Goal: Information Seeking & Learning: Find specific page/section

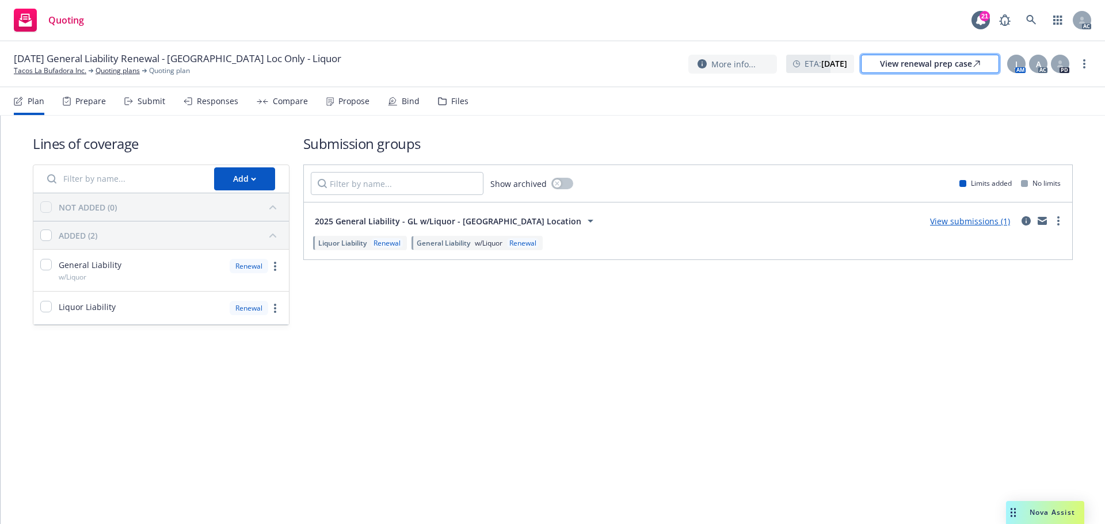
click at [895, 64] on div "View renewal prep case" at bounding box center [930, 63] width 100 height 17
click at [67, 70] on link "Tacos La Bufadora Inc." at bounding box center [50, 71] width 72 height 10
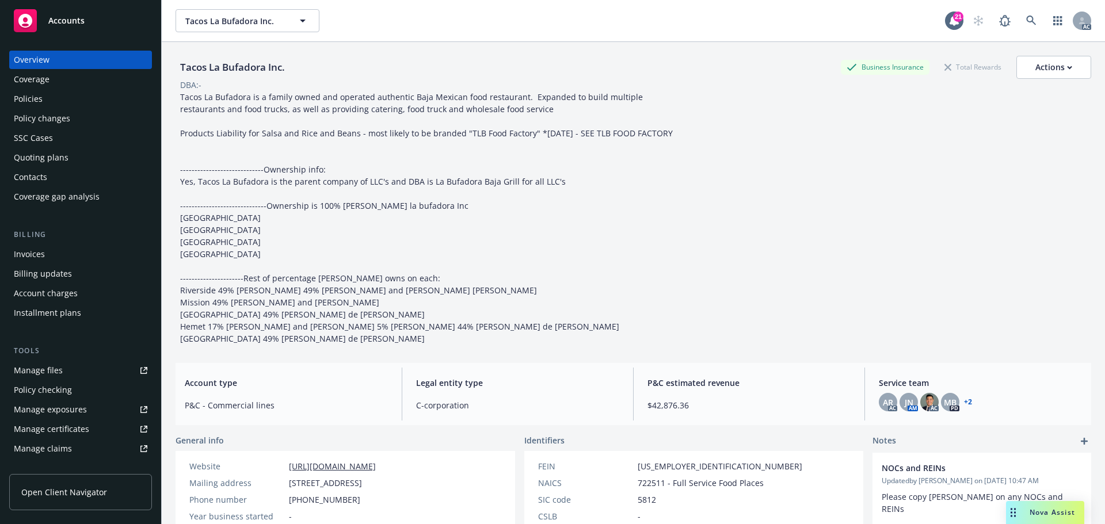
click at [67, 97] on div "Policies" at bounding box center [80, 99] width 133 height 18
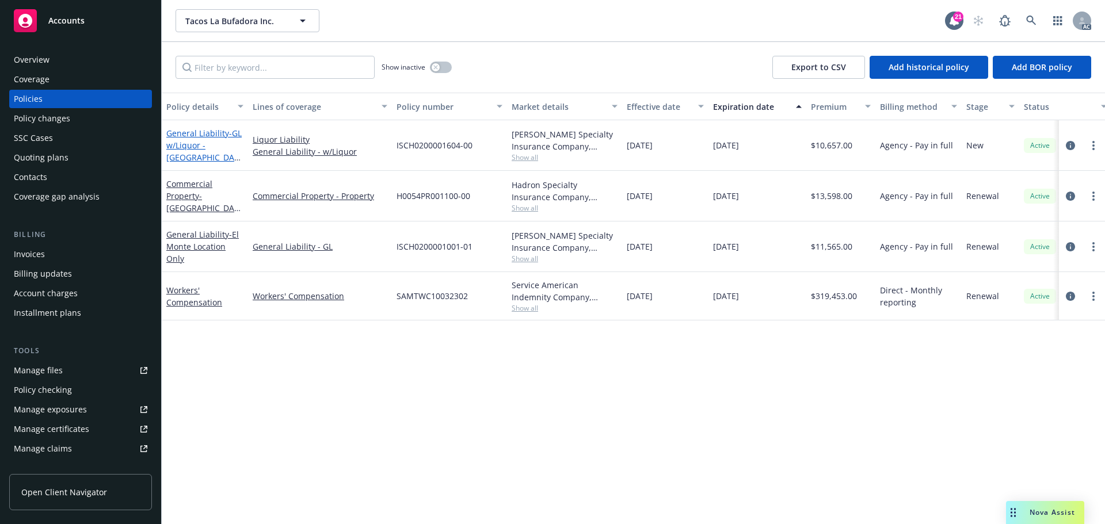
click at [183, 144] on span "- GL w/Liquor - Victorville Location" at bounding box center [203, 151] width 75 height 47
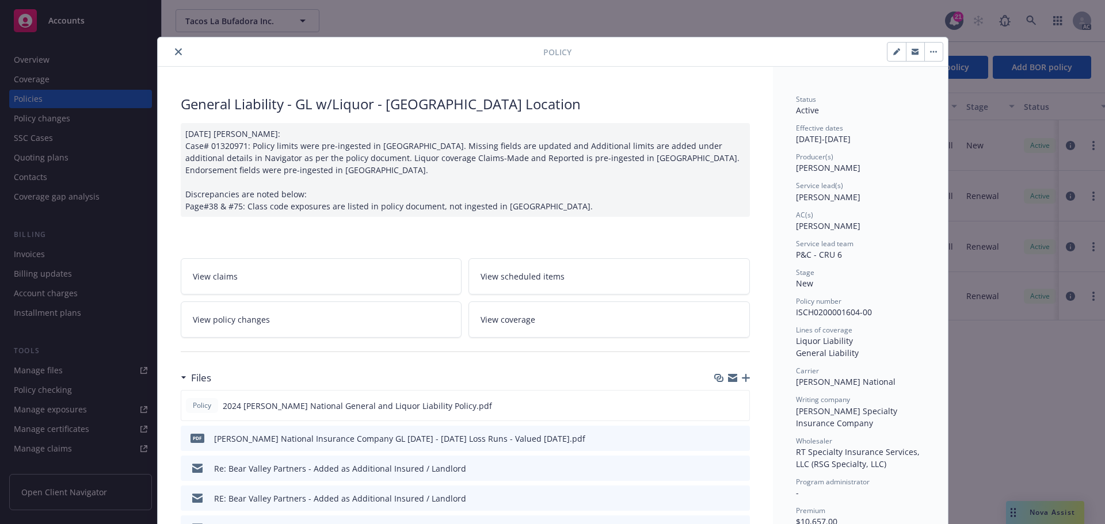
click at [175, 52] on icon "close" at bounding box center [178, 51] width 7 height 7
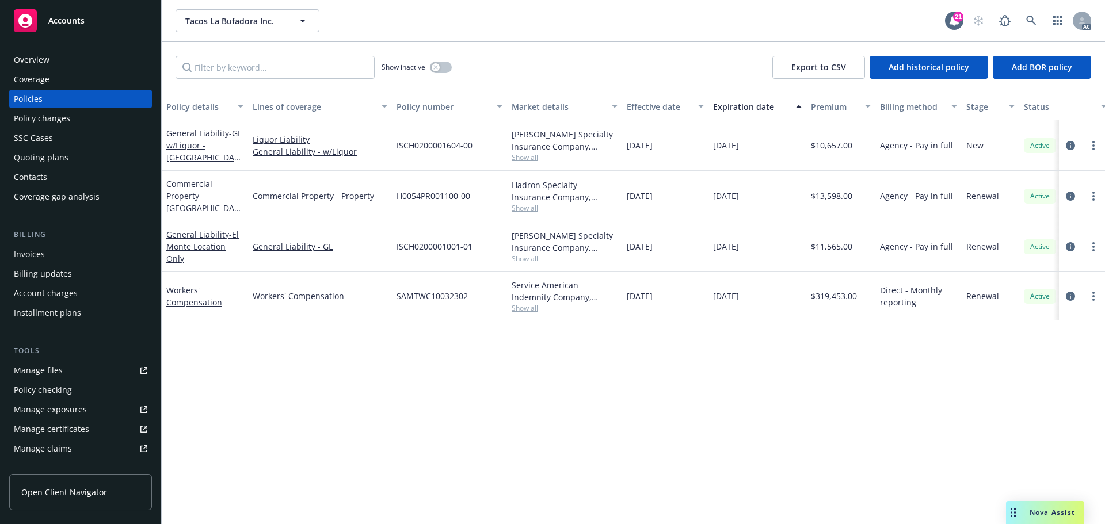
click at [432, 146] on span "ISCH0200001604-00" at bounding box center [434, 145] width 76 height 12
copy span "ISCH0200001604-00"
click at [42, 155] on div "Quoting plans" at bounding box center [41, 157] width 55 height 18
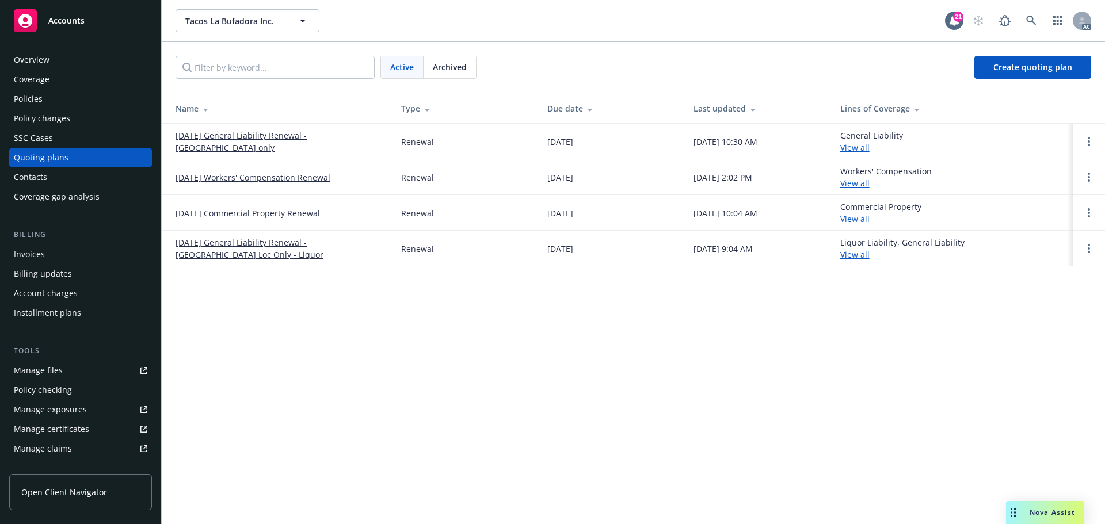
click at [304, 239] on link "10/16/25 General Liability Renewal - Victorville Loc Only - Liquor" at bounding box center [278, 248] width 207 height 24
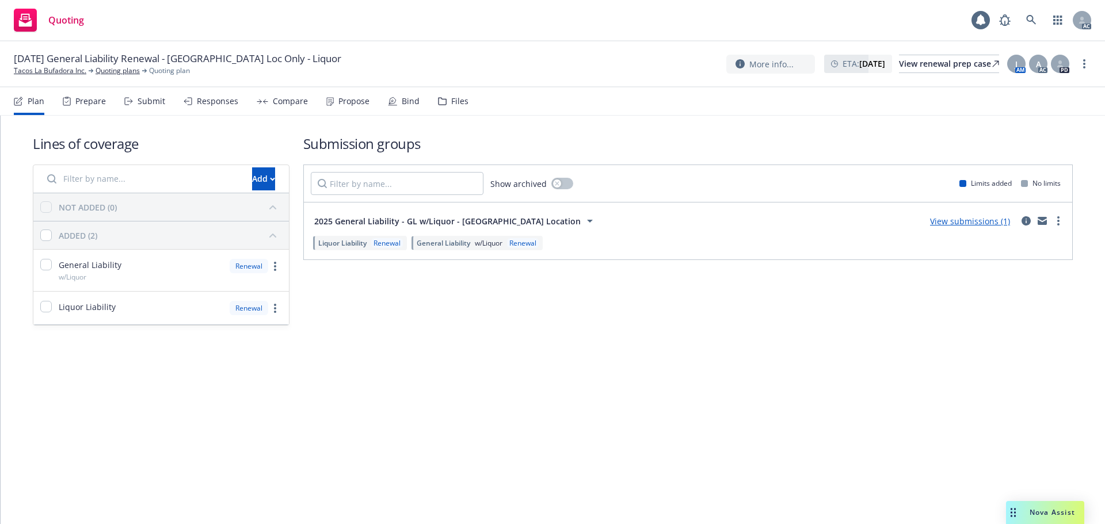
click at [454, 93] on div "Files" at bounding box center [453, 101] width 30 height 28
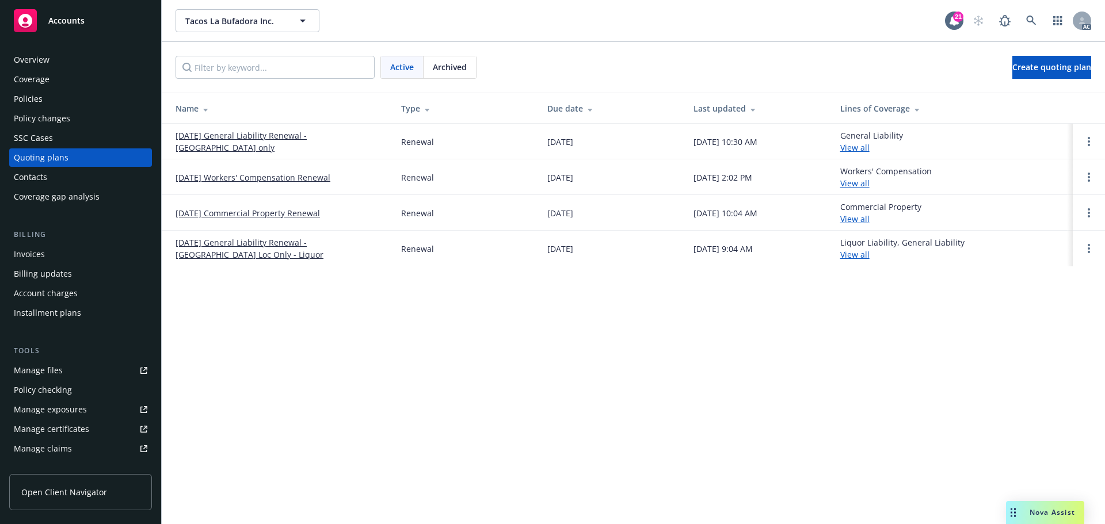
drag, startPoint x: 56, startPoint y: 91, endPoint x: 64, endPoint y: 93, distance: 8.2
click at [56, 91] on div "Policies" at bounding box center [80, 99] width 133 height 18
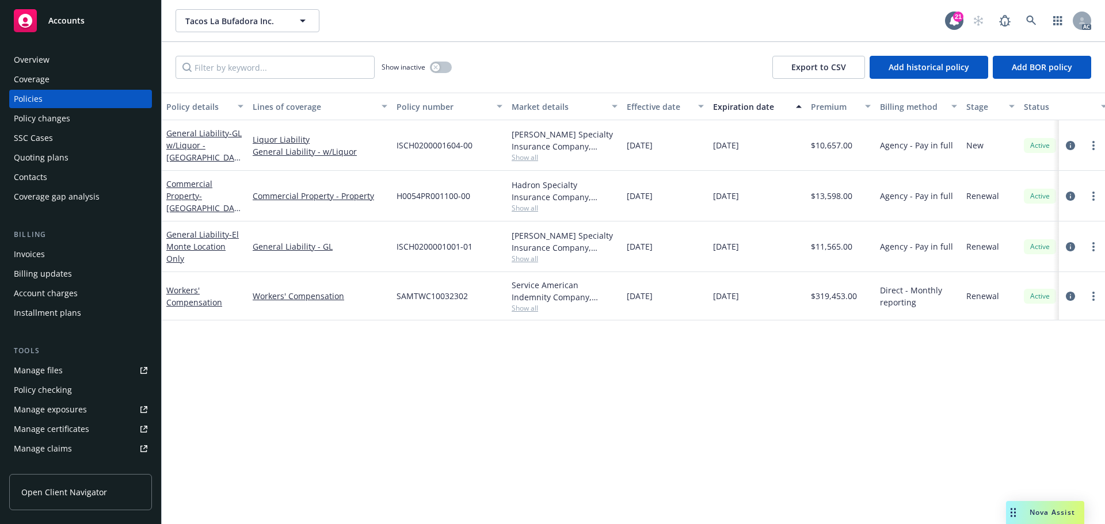
click at [44, 149] on div "Quoting plans" at bounding box center [41, 157] width 55 height 18
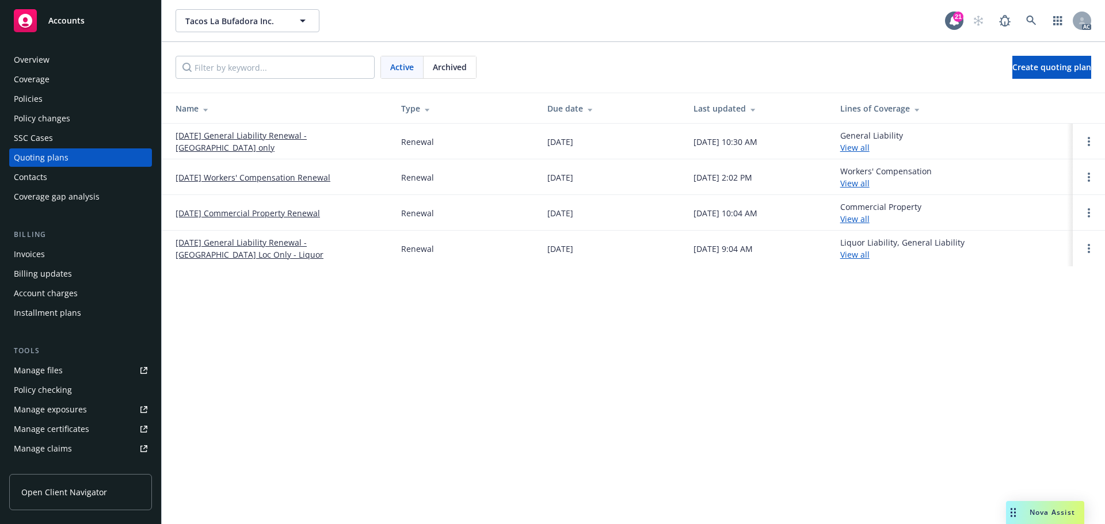
click at [200, 243] on link "[DATE] General Liability Renewal - [GEOGRAPHIC_DATA] Loc Only - Liquor" at bounding box center [278, 248] width 207 height 24
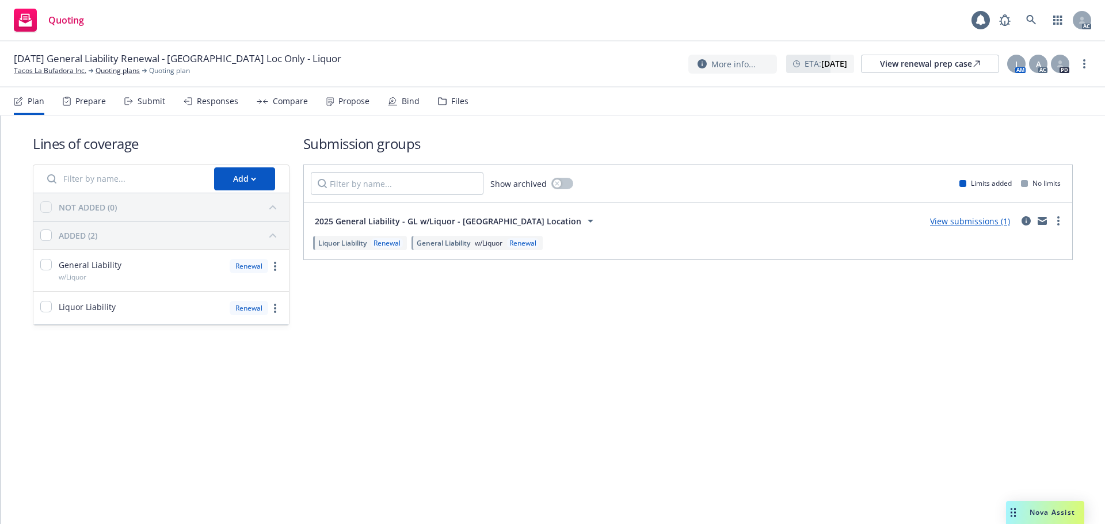
click at [457, 106] on div "Files" at bounding box center [453, 101] width 30 height 28
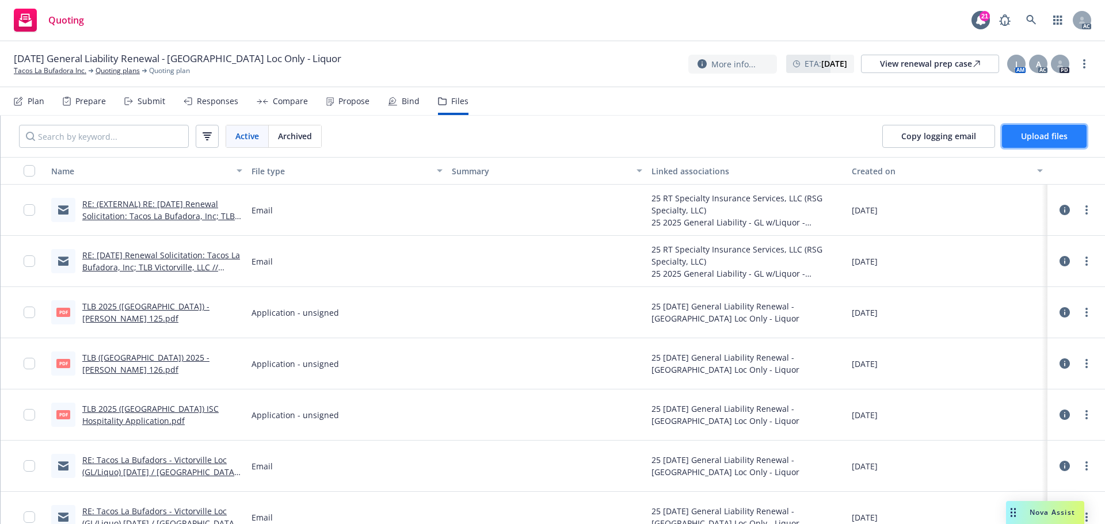
click at [1038, 135] on span "Upload files" at bounding box center [1044, 136] width 47 height 11
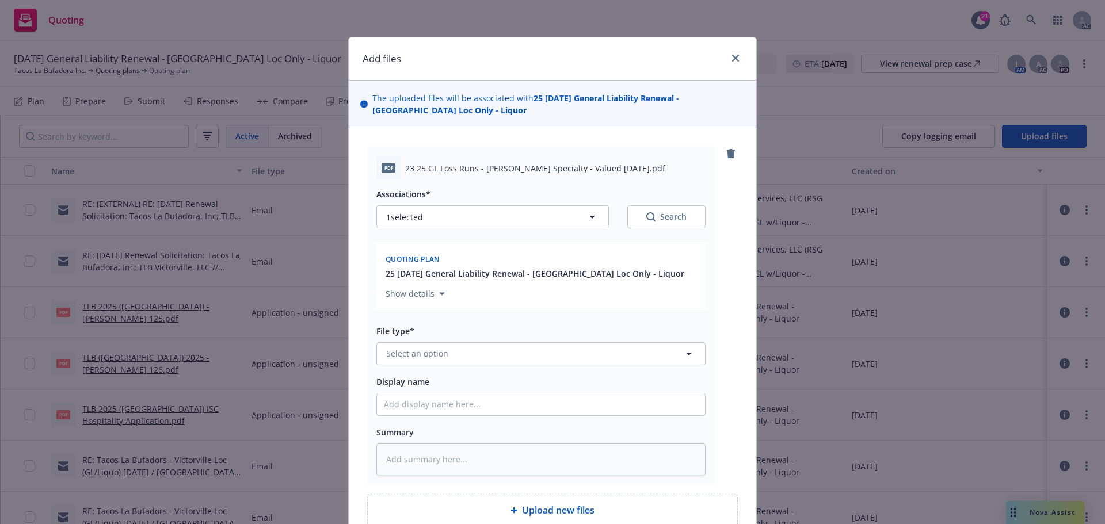
scroll to position [110, 0]
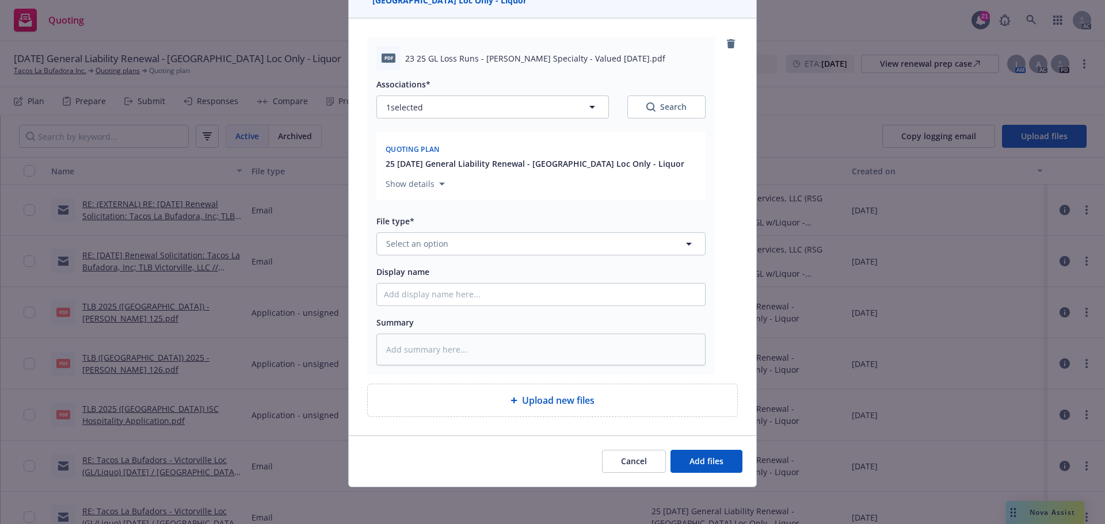
click at [622, 477] on div "Cancel Add files" at bounding box center [552, 460] width 407 height 51
click at [624, 461] on span "Cancel" at bounding box center [634, 461] width 26 height 11
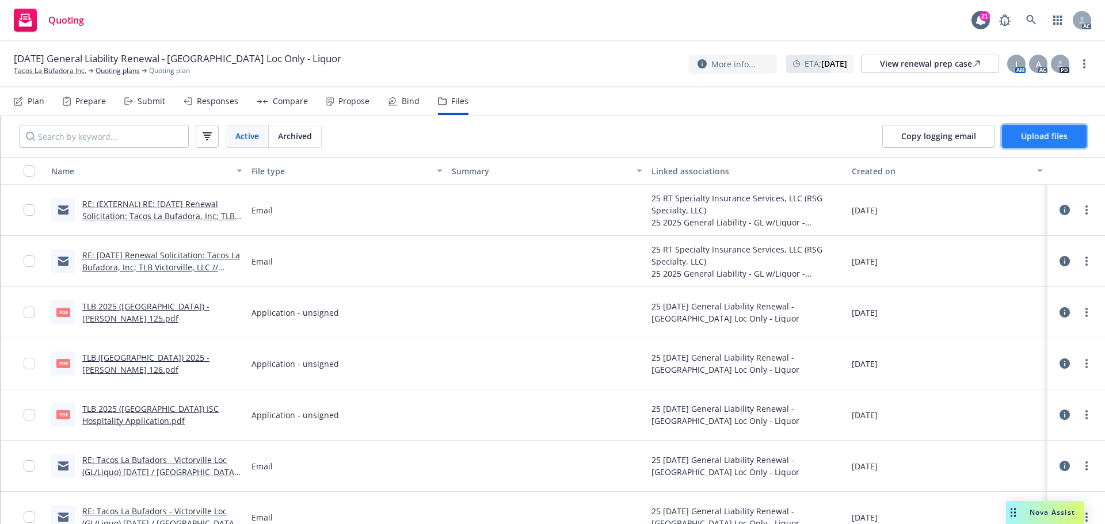
click at [1034, 139] on span "Upload files" at bounding box center [1044, 136] width 47 height 11
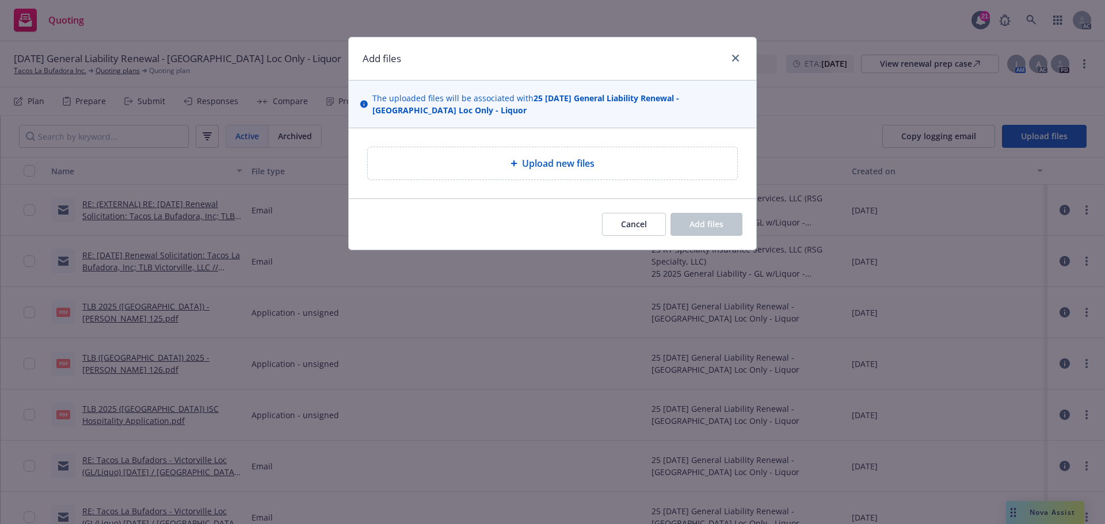
type textarea "x"
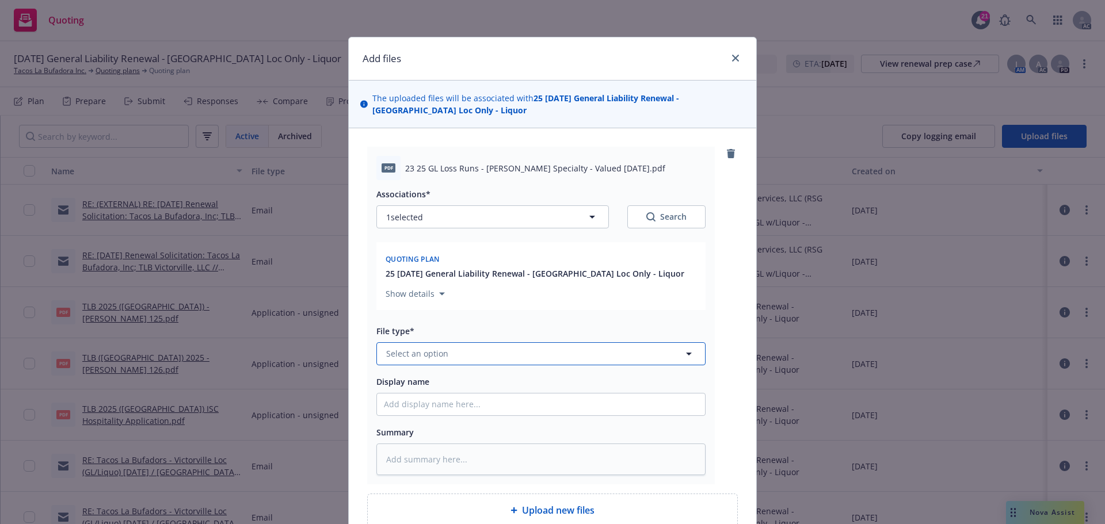
click at [461, 356] on button "Select an option" at bounding box center [540, 353] width 329 height 23
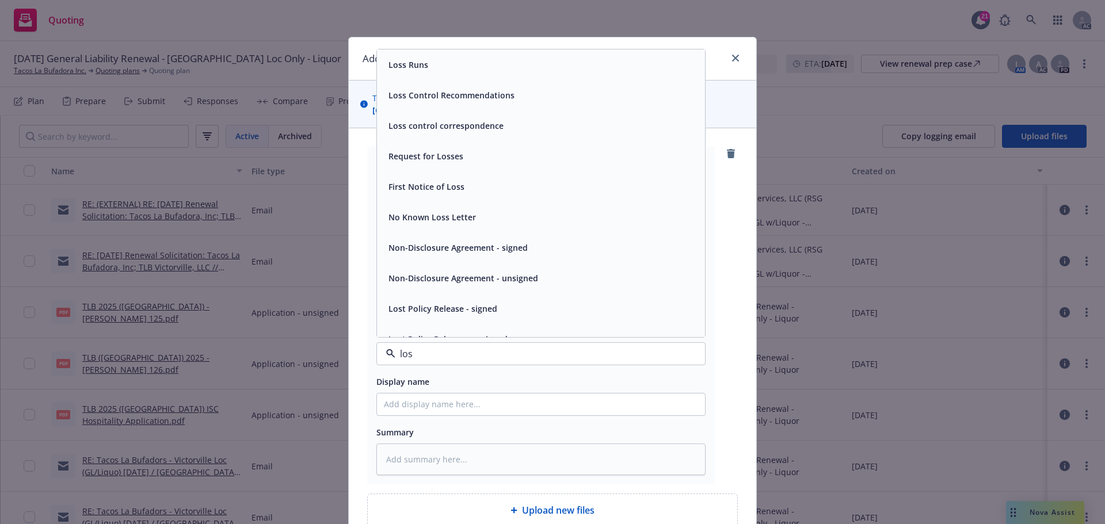
type input "loss"
click at [428, 65] on div "Loss Runs" at bounding box center [541, 64] width 314 height 17
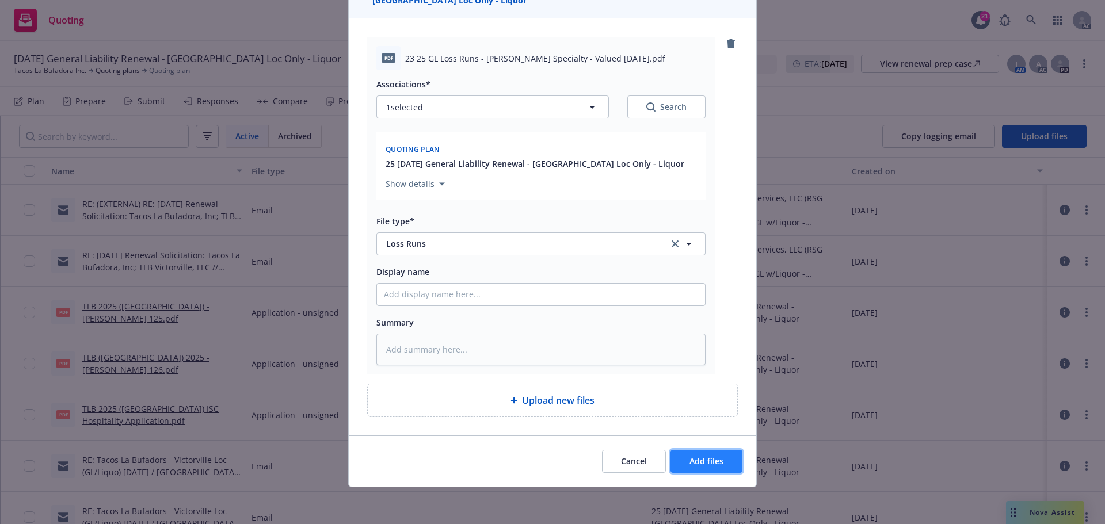
click at [712, 461] on span "Add files" at bounding box center [706, 461] width 34 height 11
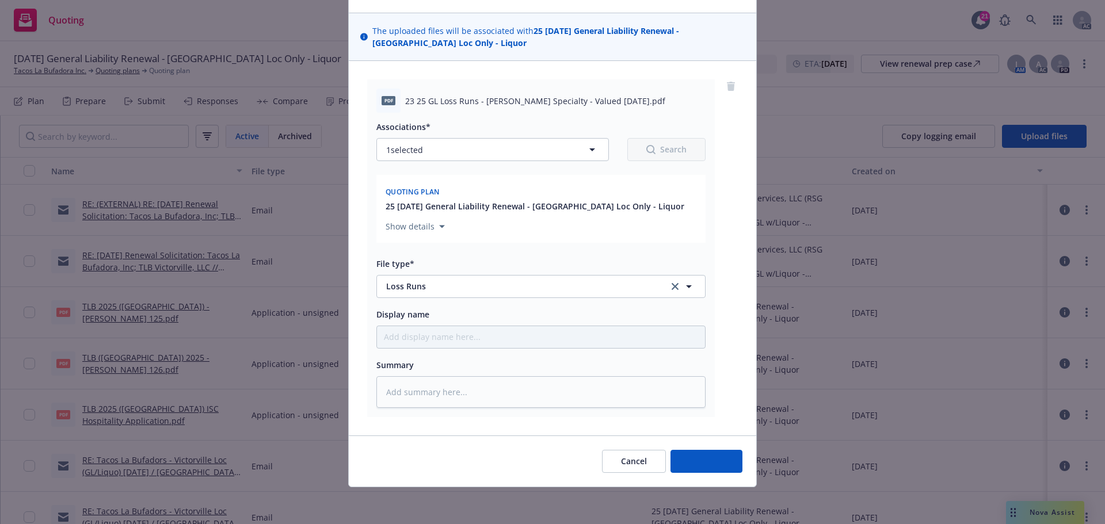
scroll to position [67, 0]
type textarea "x"
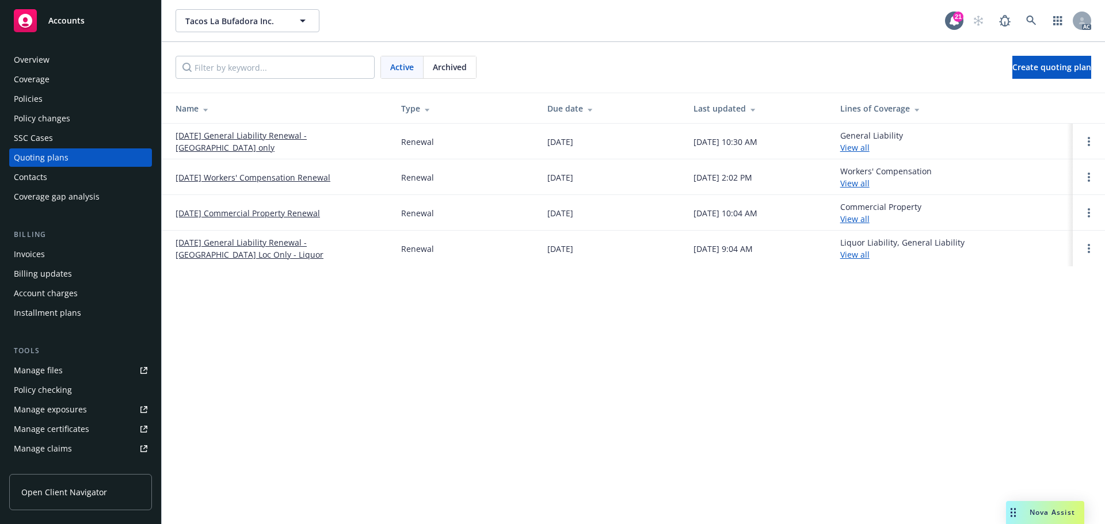
drag, startPoint x: 64, startPoint y: 100, endPoint x: 249, endPoint y: 110, distance: 184.9
click at [64, 100] on div "Policies" at bounding box center [80, 99] width 133 height 18
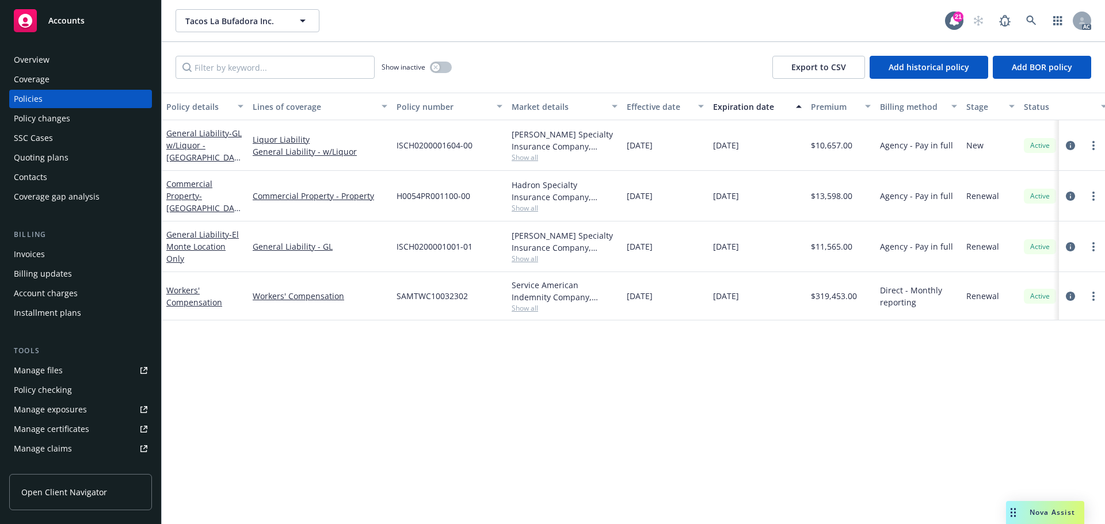
click at [524, 204] on span "Show all" at bounding box center [564, 208] width 106 height 10
click at [358, 427] on div "Policy details Lines of coverage Policy number Market details Effective date Ex…" at bounding box center [633, 308] width 943 height 431
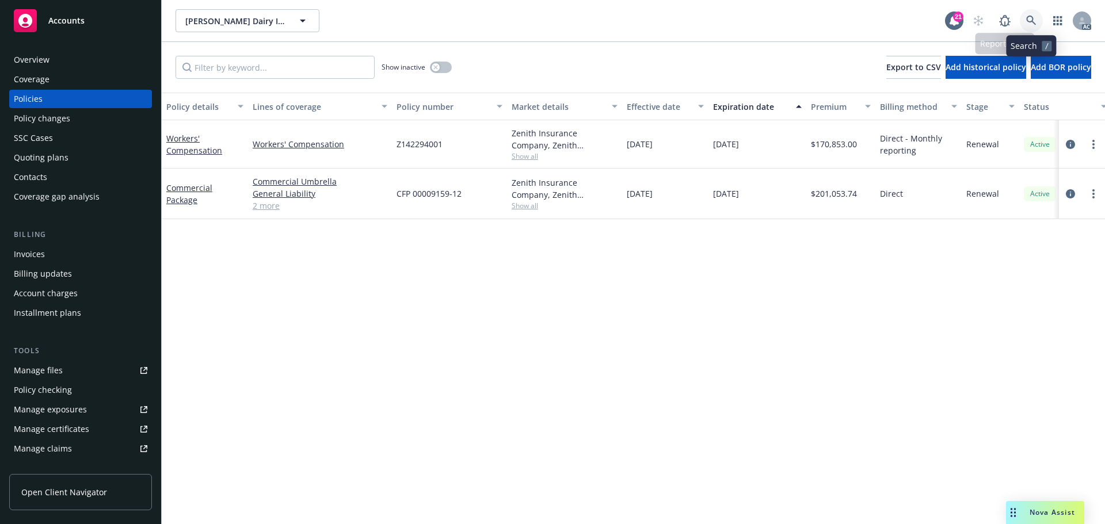
click at [1036, 21] on icon at bounding box center [1031, 21] width 10 height 10
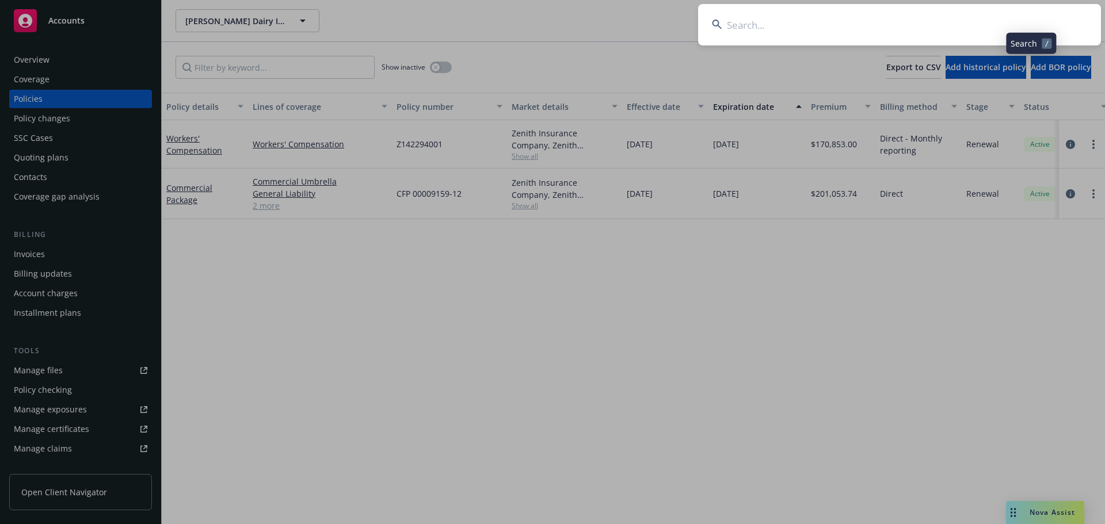
click at [954, 24] on input at bounding box center [899, 24] width 403 height 41
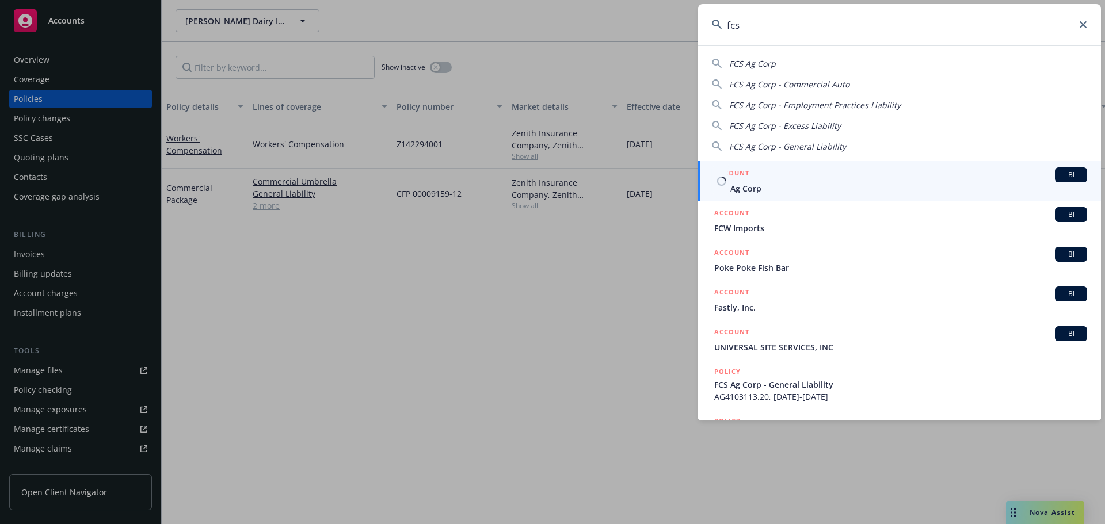
type input "fcs"
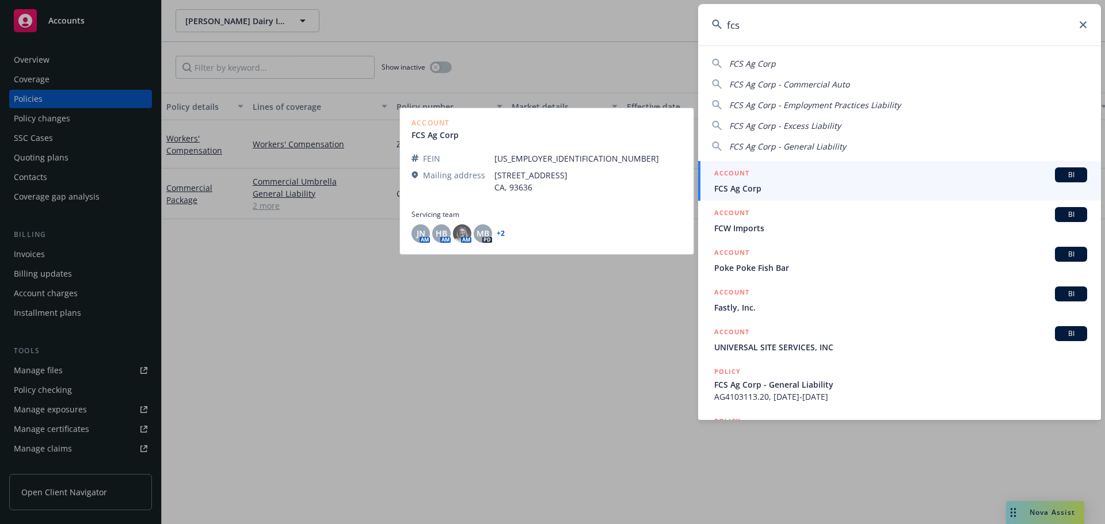
drag, startPoint x: 746, startPoint y: 180, endPoint x: 775, endPoint y: 186, distance: 29.5
click at [775, 186] on span "FCS Ag Corp" at bounding box center [900, 188] width 373 height 12
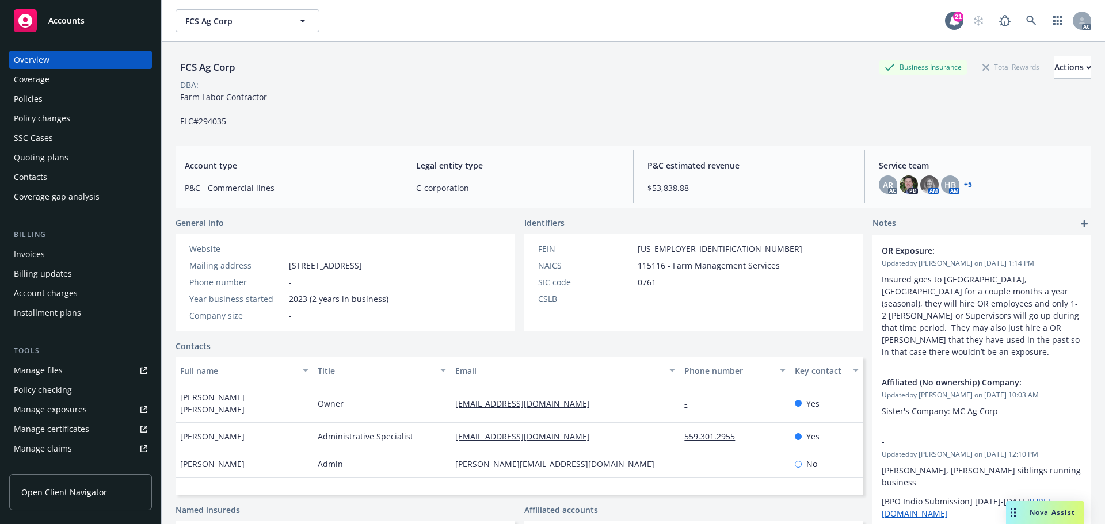
click at [76, 97] on div "Policies" at bounding box center [80, 99] width 133 height 18
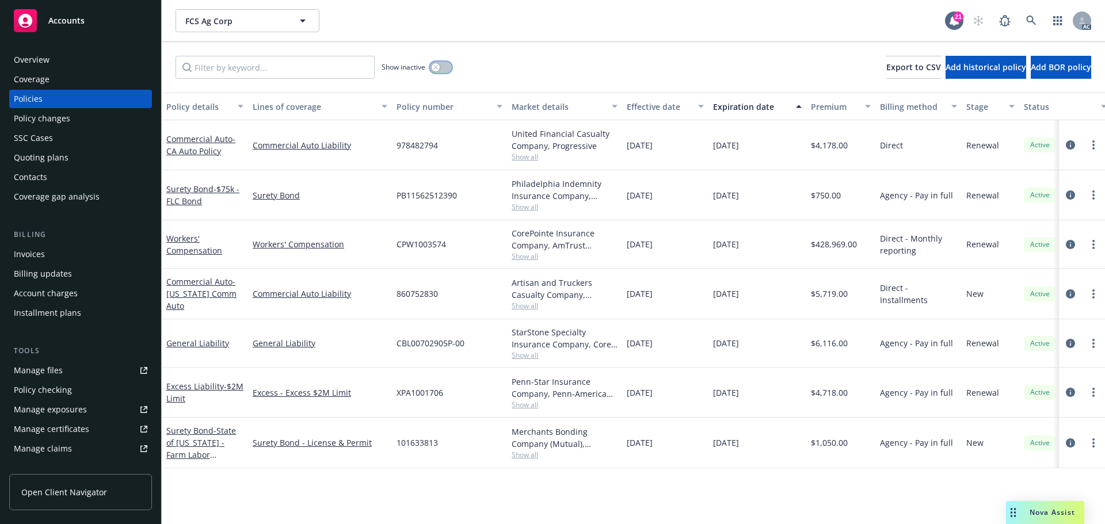
click at [443, 67] on button "button" at bounding box center [441, 68] width 22 height 12
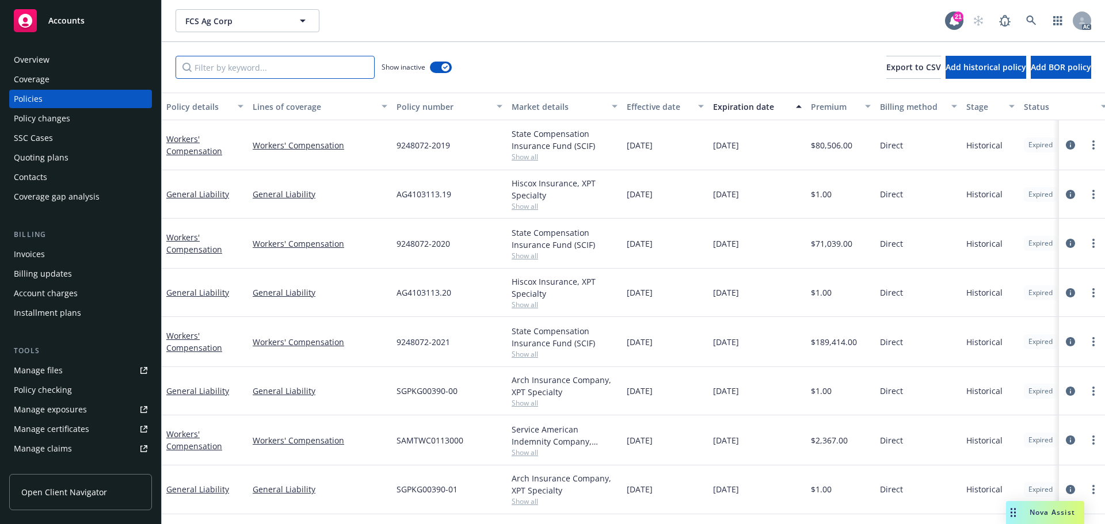
click at [268, 62] on input "Filter by keyword..." at bounding box center [274, 67] width 199 height 23
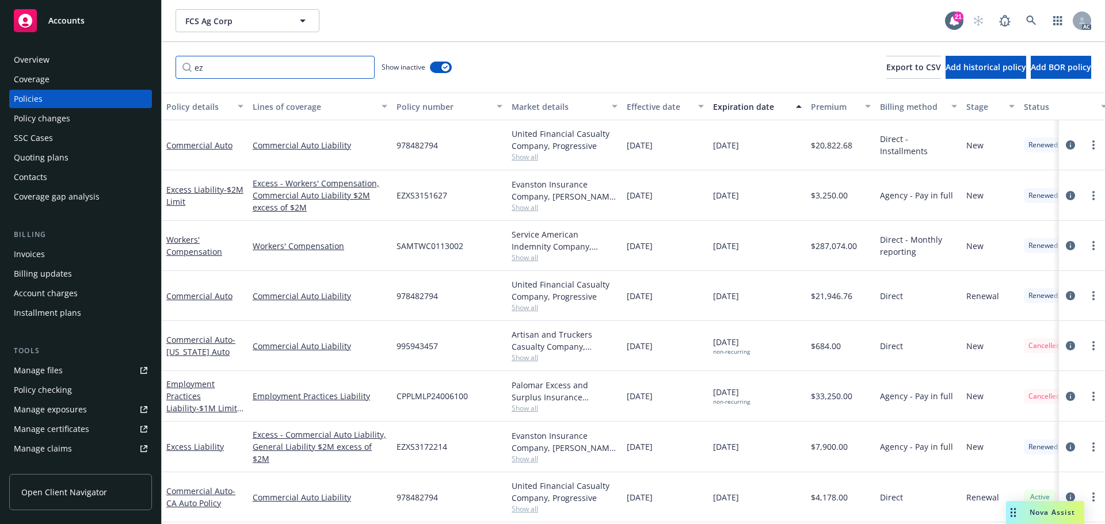
type input "ez"
click at [419, 106] on div "Policy number" at bounding box center [442, 107] width 93 height 12
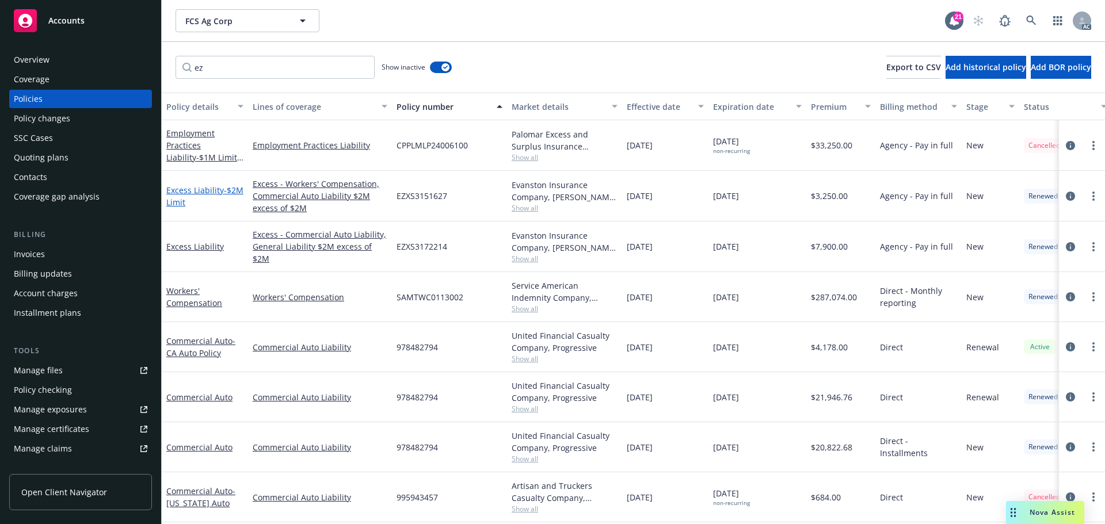
click at [194, 193] on link "Excess Liability - $2M Limit" at bounding box center [204, 196] width 77 height 23
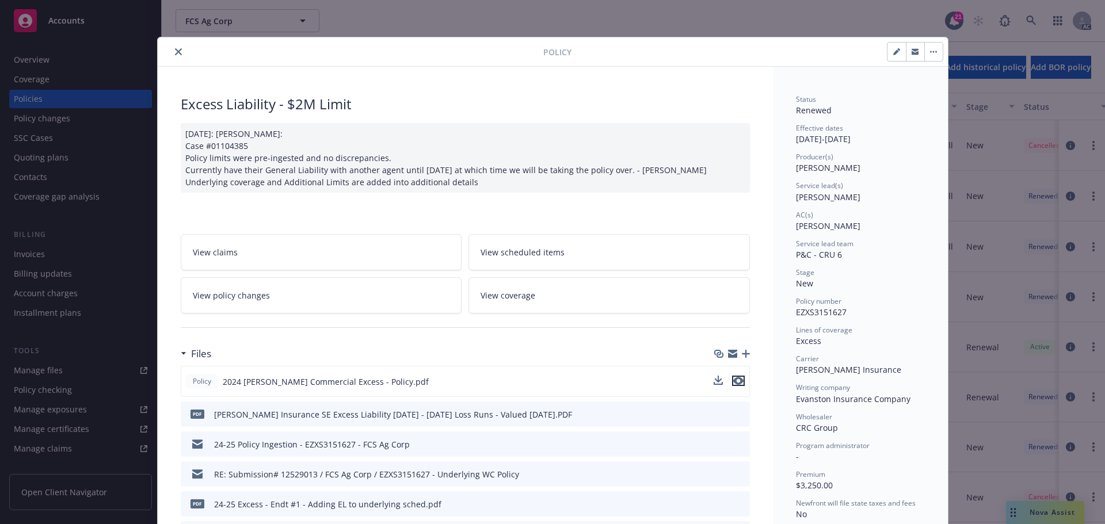
click at [737, 381] on icon "preview file" at bounding box center [738, 381] width 10 height 8
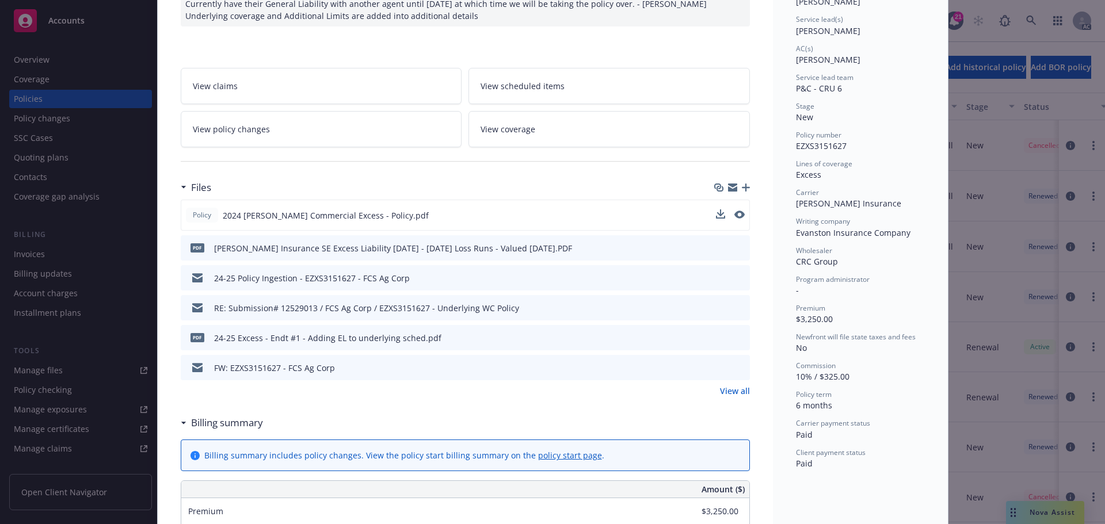
scroll to position [173, 0]
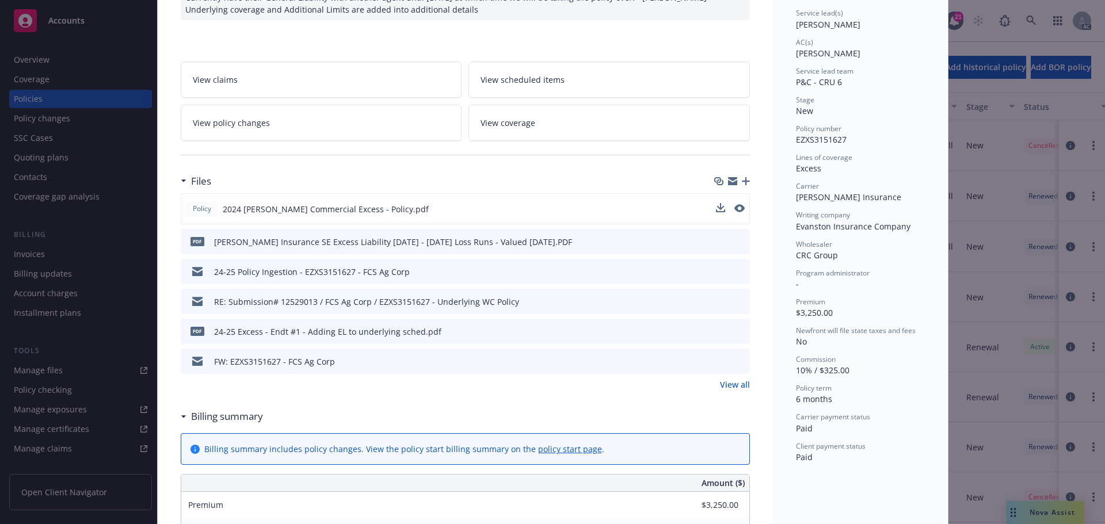
click at [727, 386] on link "View all" at bounding box center [735, 385] width 30 height 12
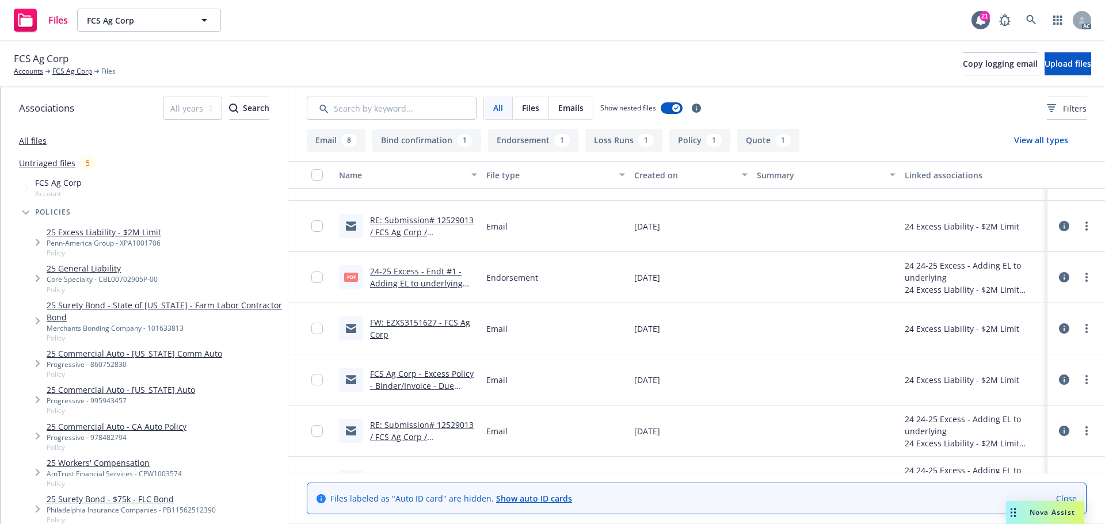
scroll to position [173, 0]
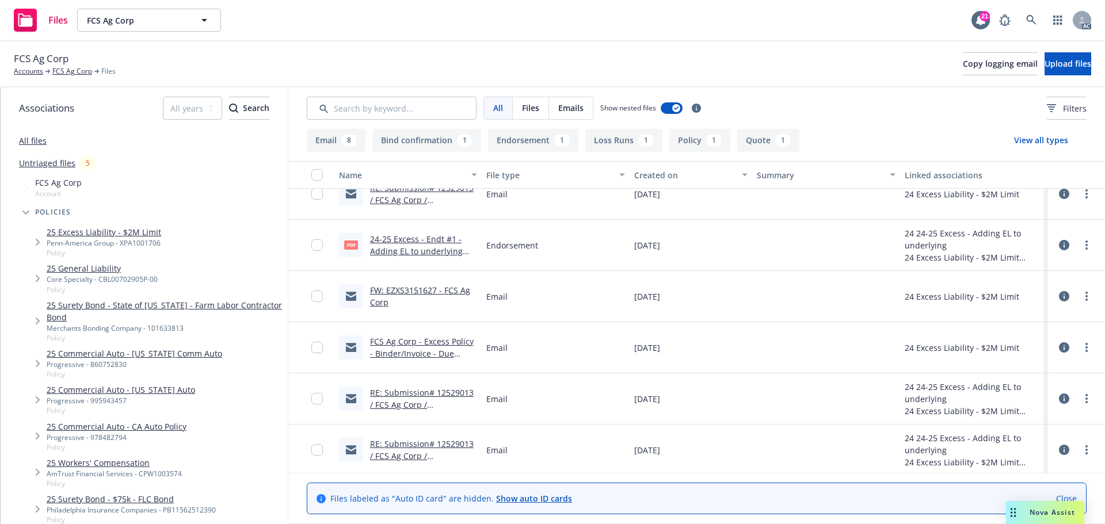
click at [420, 239] on link "24-25 Excess - Endt #1 - Adding EL to underlying sched.pdf" at bounding box center [416, 251] width 93 height 35
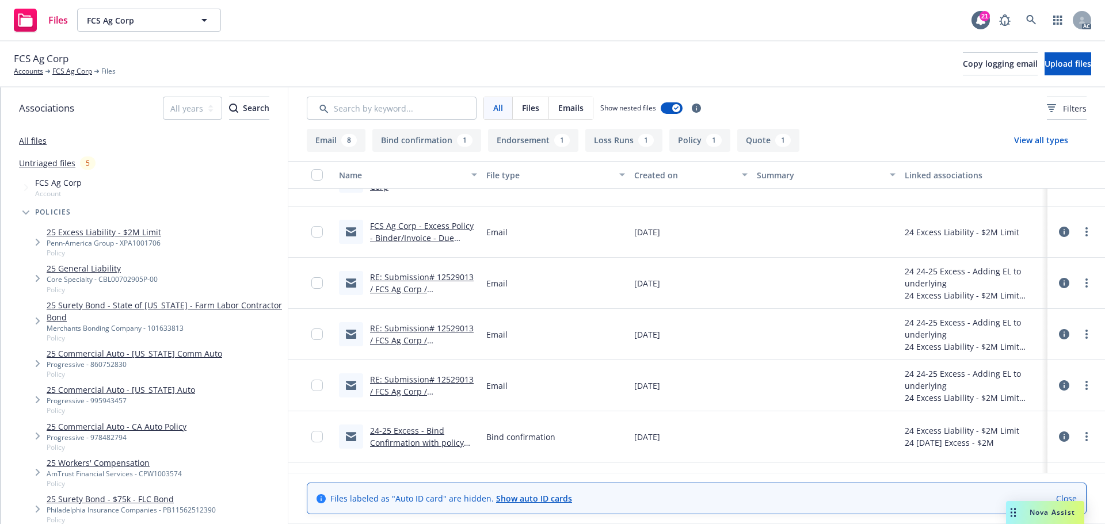
scroll to position [230, 0]
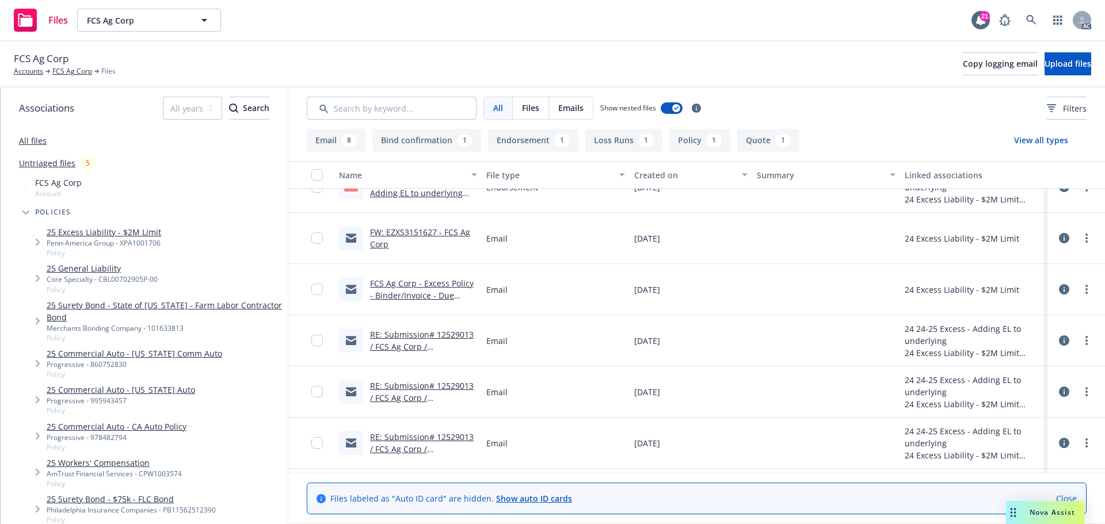
click at [397, 282] on link "FCS Ag Corp - Excess Policy - Binder/Invoice - Due 4/8/2024" at bounding box center [422, 295] width 104 height 35
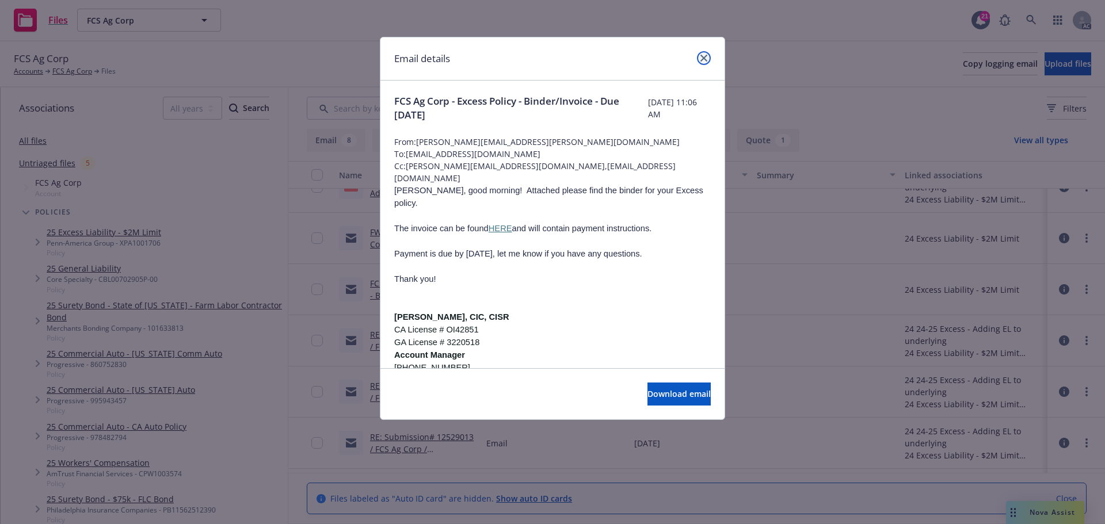
click at [704, 59] on icon "close" at bounding box center [703, 58] width 7 height 7
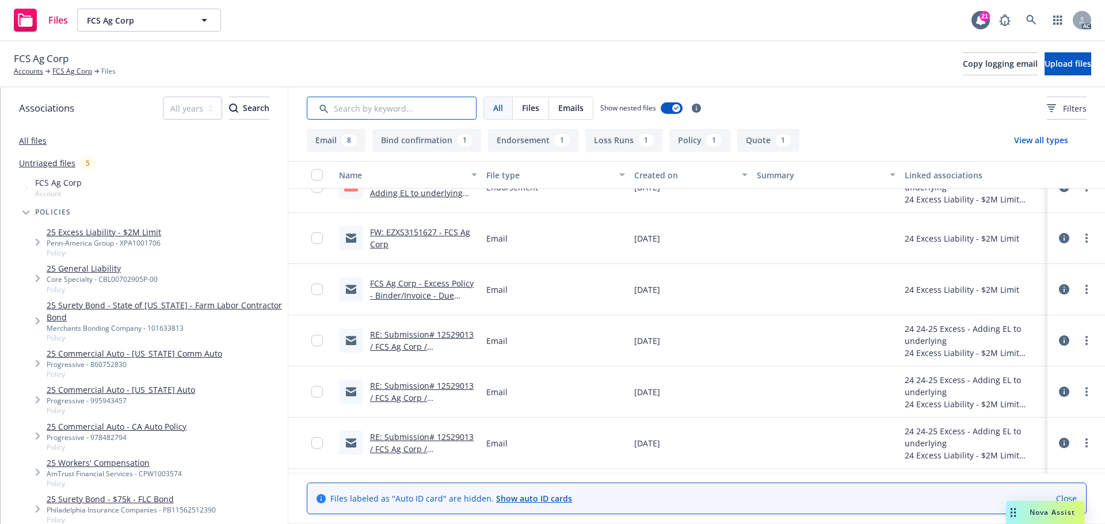
click at [368, 109] on input "Search by keyword..." at bounding box center [392, 108] width 170 height 23
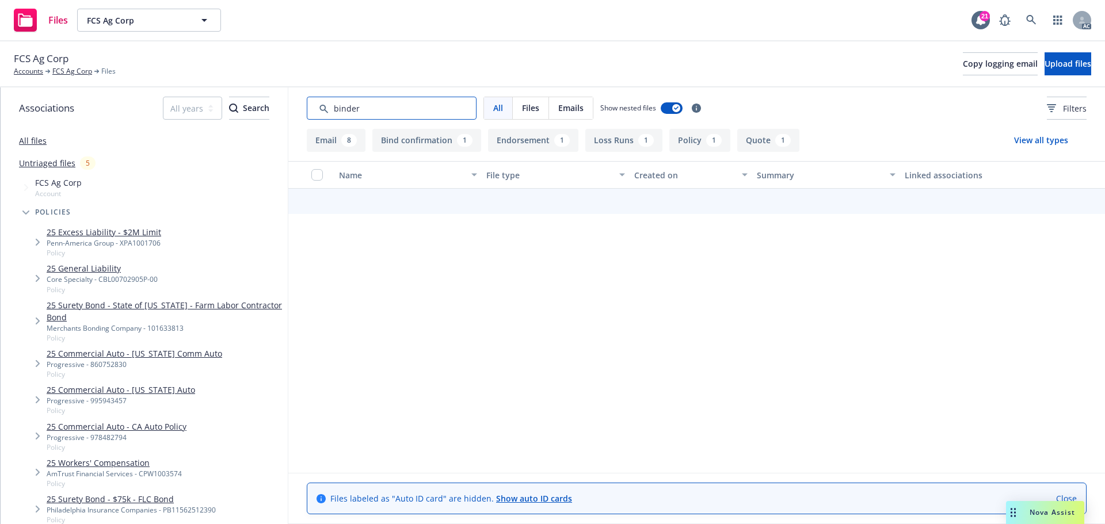
type input "binder"
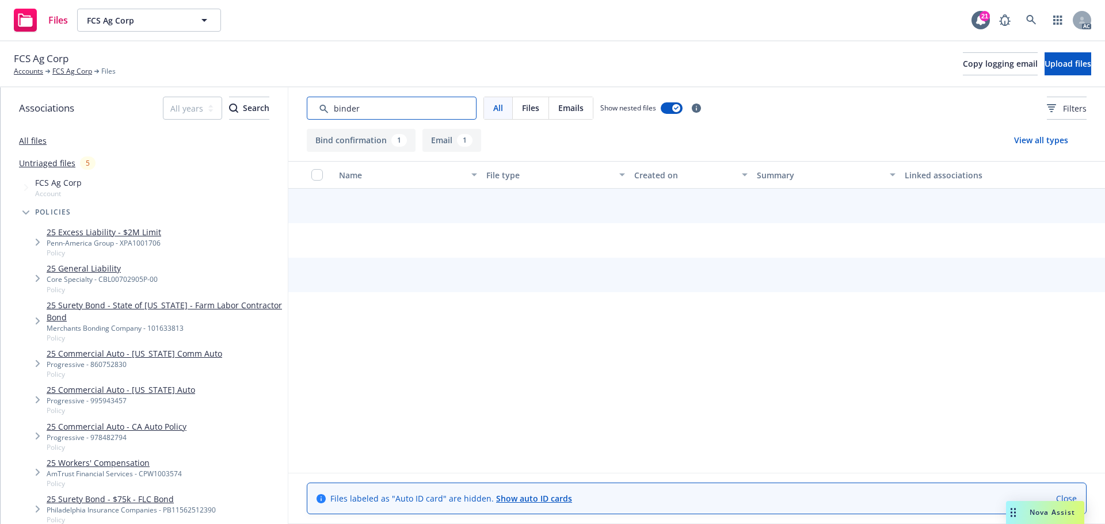
scroll to position [0, 0]
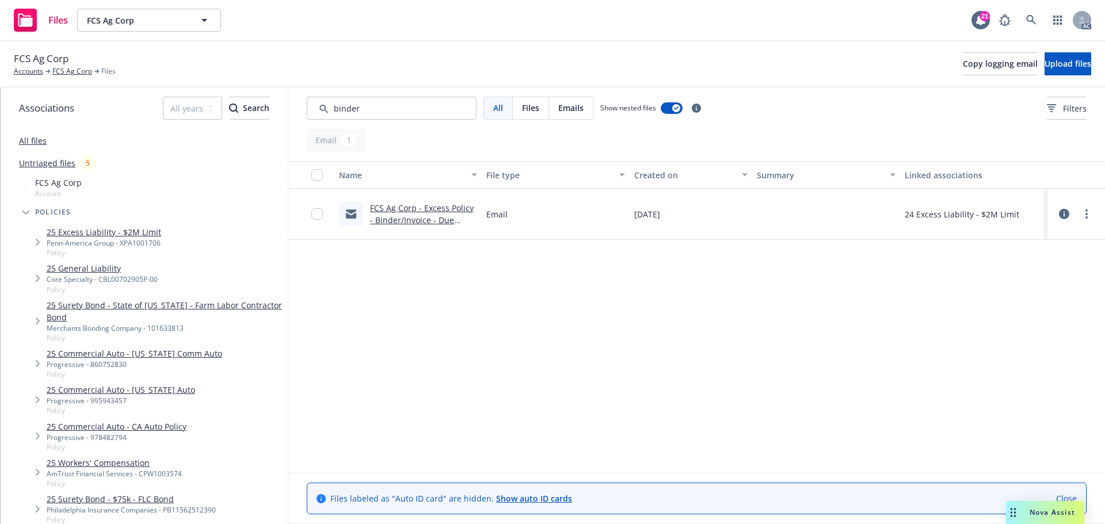
click at [430, 207] on link "FCS Ag Corp - Excess Policy - Binder/Invoice - Due 4/8/2024" at bounding box center [422, 220] width 104 height 35
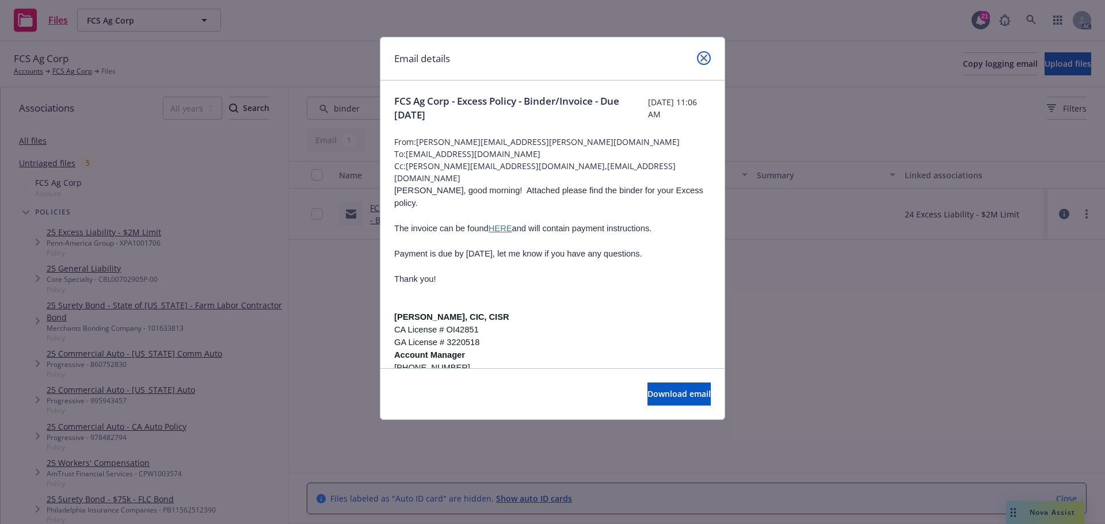
click at [704, 56] on icon "close" at bounding box center [703, 58] width 7 height 7
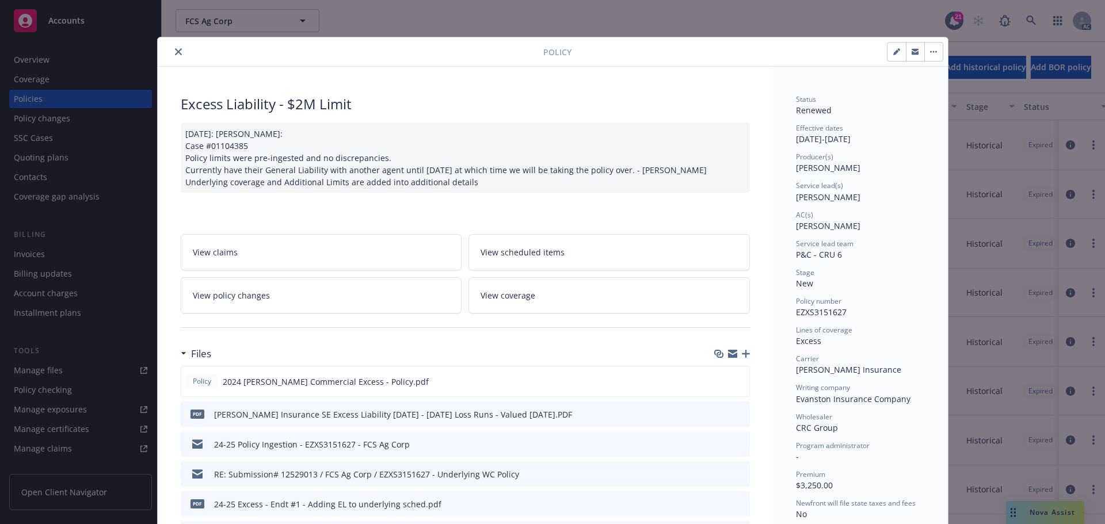
click at [172, 48] on button "close" at bounding box center [178, 52] width 14 height 14
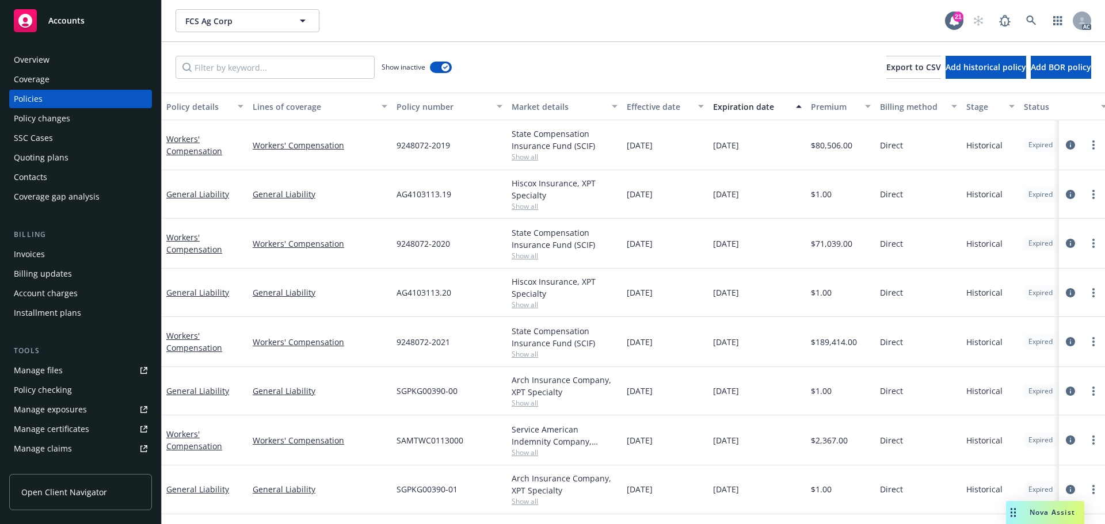
click at [61, 98] on div "Policies" at bounding box center [80, 99] width 133 height 18
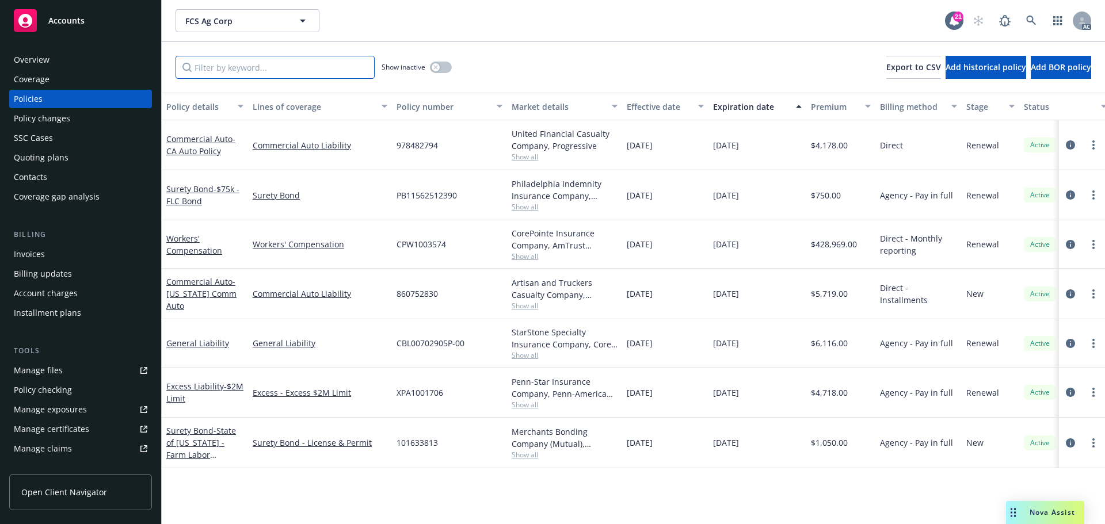
click at [292, 70] on input "Filter by keyword..." at bounding box center [274, 67] width 199 height 23
type input "2214"
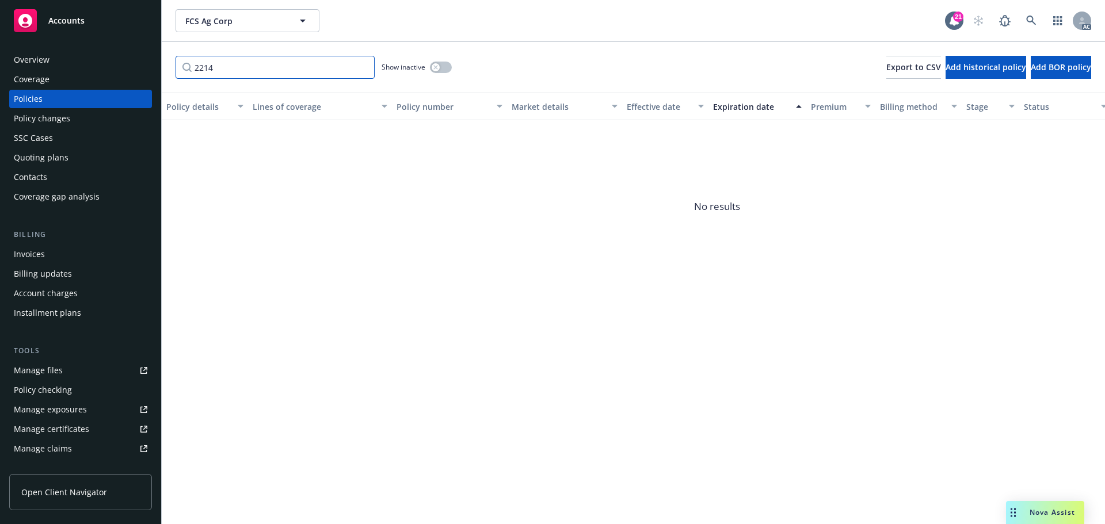
click at [363, 68] on input "2214" at bounding box center [274, 67] width 199 height 23
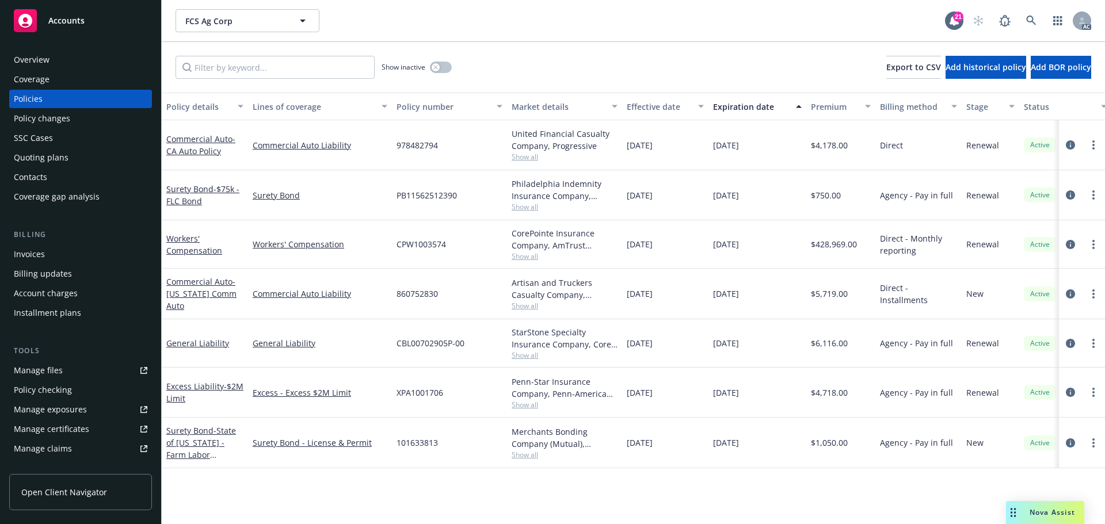
click at [52, 375] on div "Manage files" at bounding box center [38, 370] width 49 height 18
click at [266, 67] on input "Filter by keyword..." at bounding box center [274, 67] width 199 height 23
click at [444, 70] on button "button" at bounding box center [441, 68] width 22 height 12
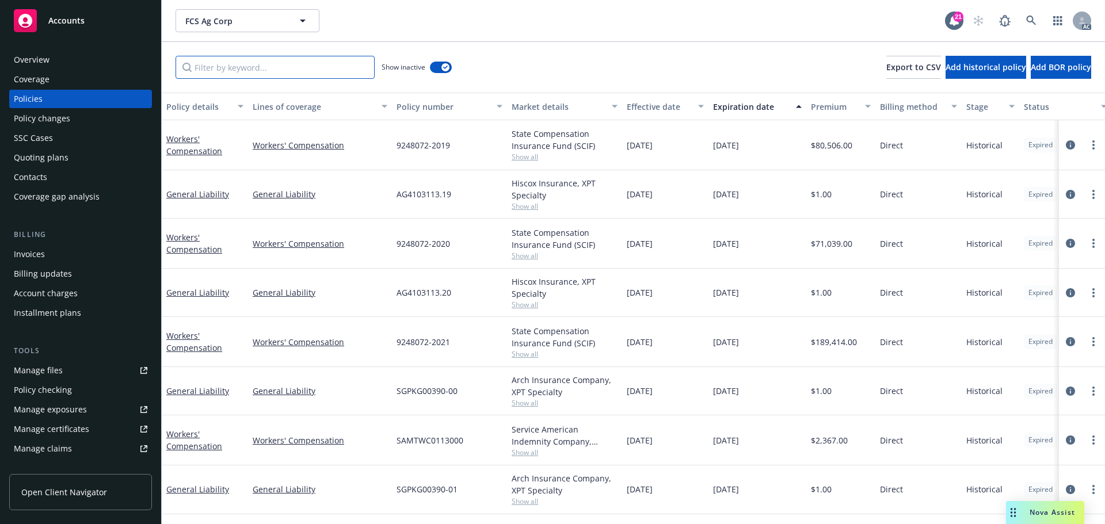
click at [221, 67] on input "Filter by keyword..." at bounding box center [274, 67] width 199 height 23
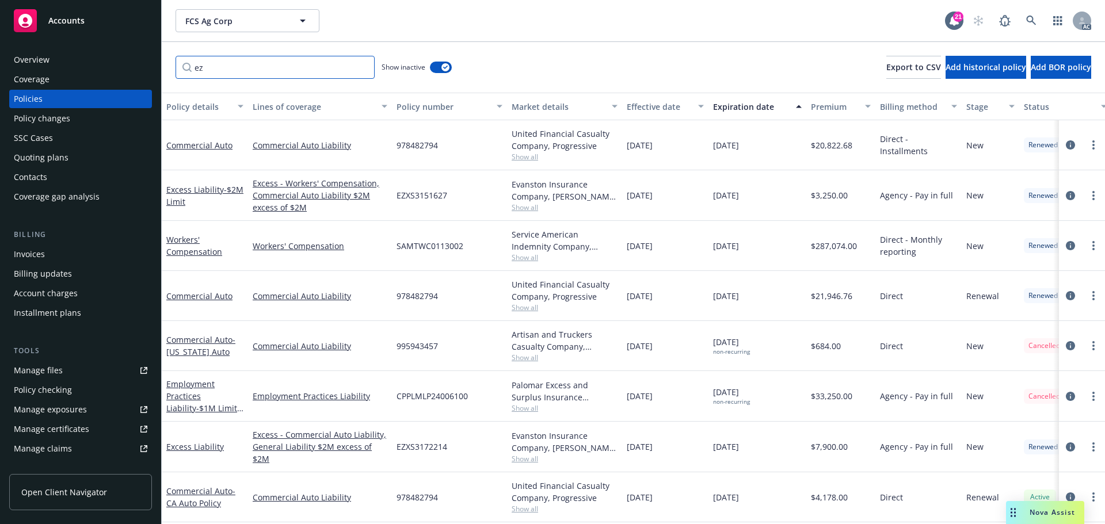
type input "ez"
click at [464, 106] on div "Policy number" at bounding box center [442, 107] width 93 height 12
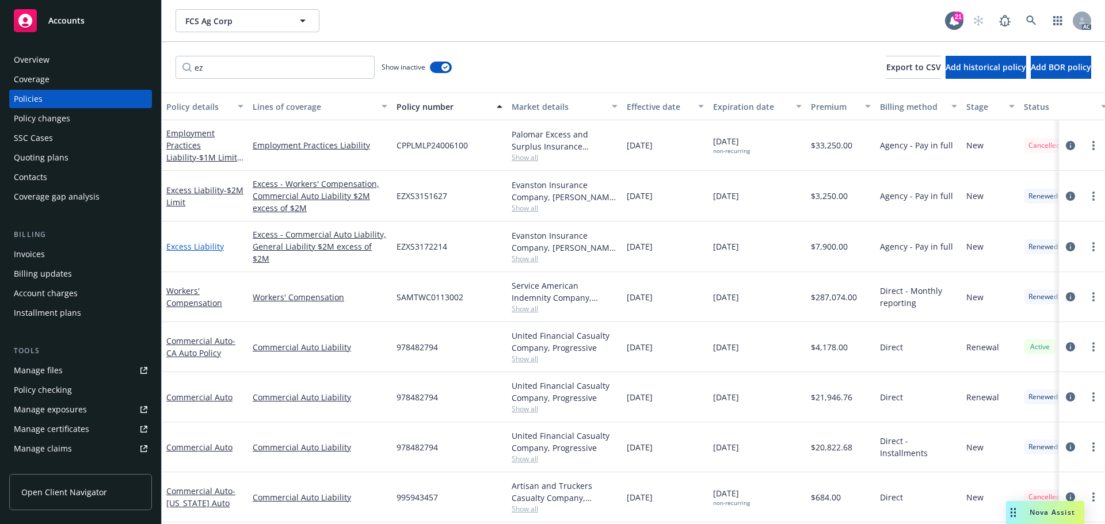
click at [196, 244] on link "Excess Liability" at bounding box center [195, 246] width 58 height 11
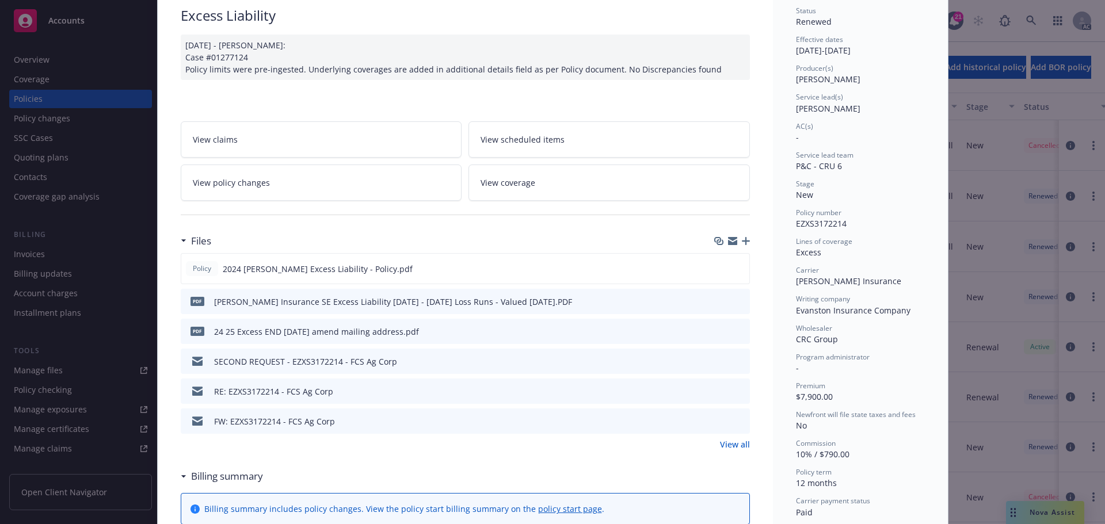
scroll to position [173, 0]
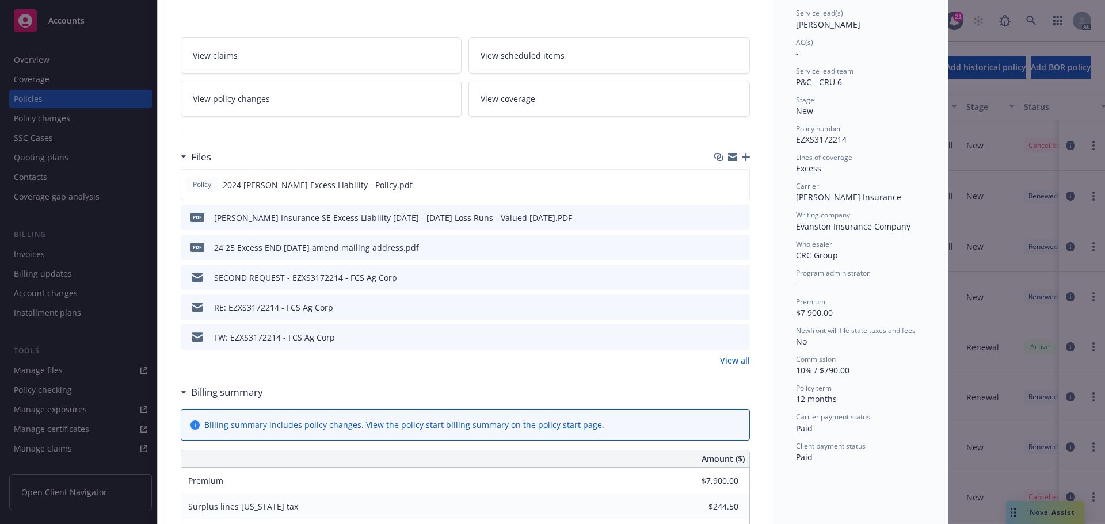
click at [733, 362] on link "View all" at bounding box center [735, 360] width 30 height 12
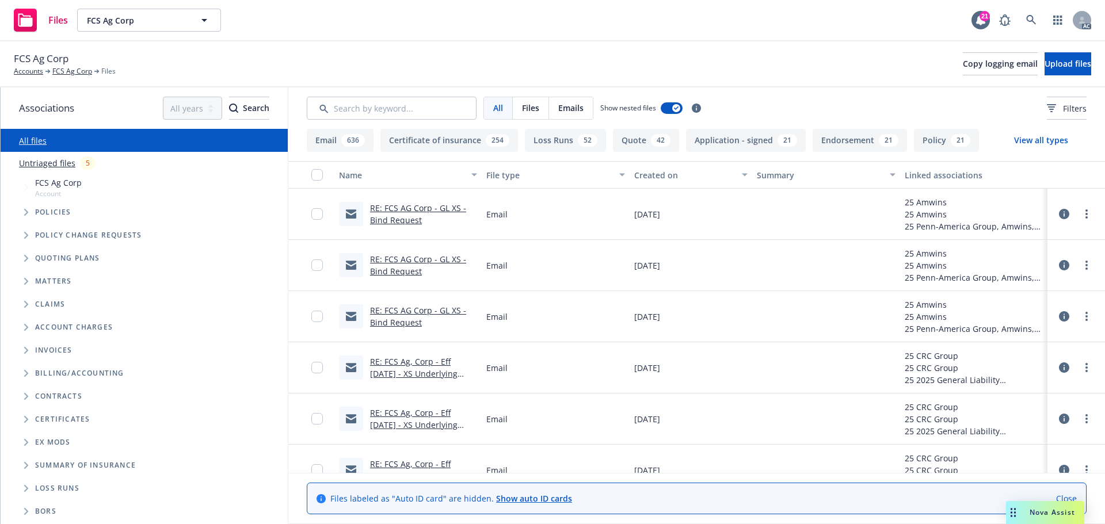
click at [640, 175] on div "Created on" at bounding box center [684, 175] width 101 height 12
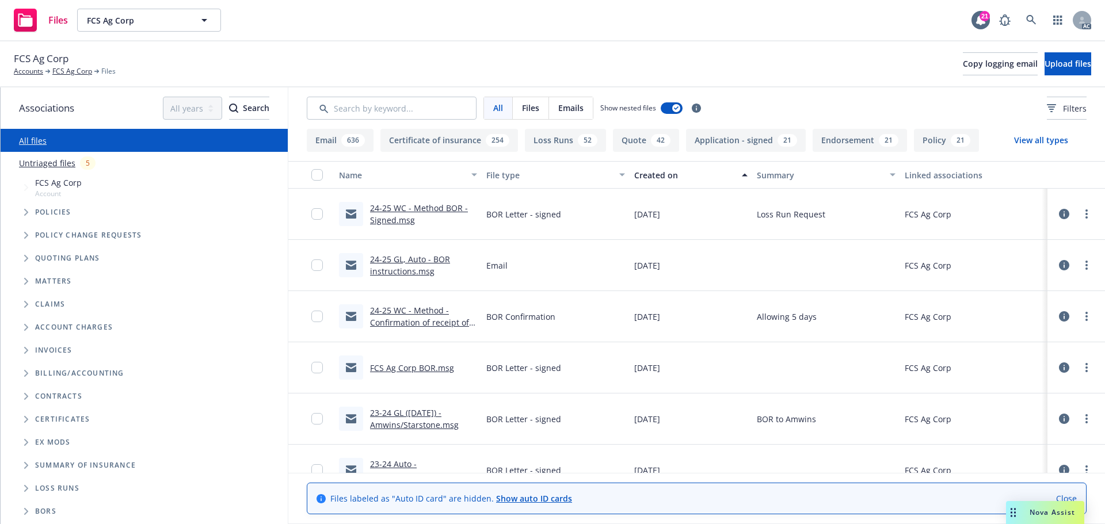
click at [771, 174] on div "Summary" at bounding box center [819, 175] width 125 height 12
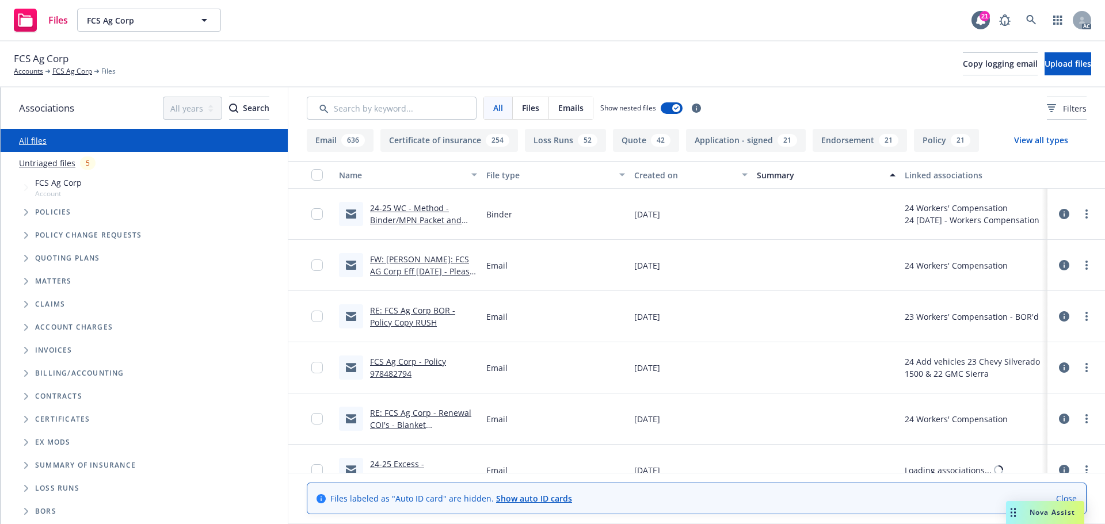
click at [26, 208] on span "Tree Example" at bounding box center [26, 212] width 18 height 18
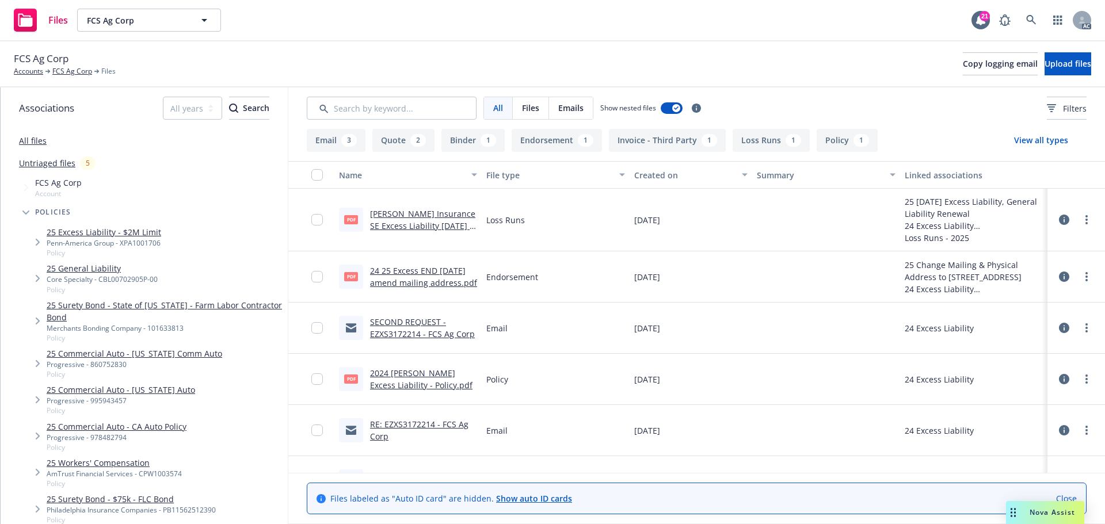
click at [658, 175] on div "Created on" at bounding box center [684, 175] width 101 height 12
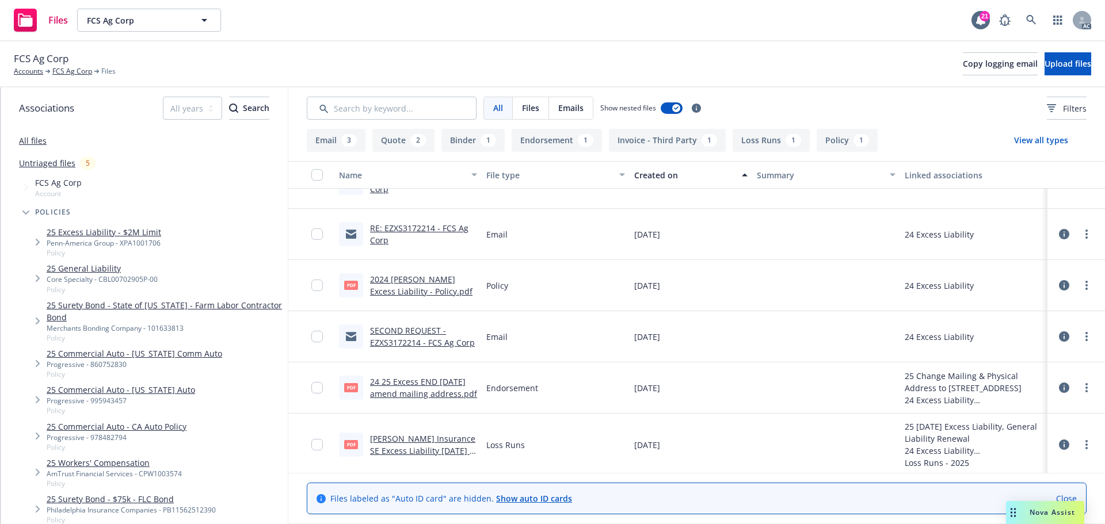
scroll to position [238, 0]
click at [399, 330] on link "SECOND REQUEST - EZXS3172214 - FCS Ag Corp" at bounding box center [422, 333] width 105 height 23
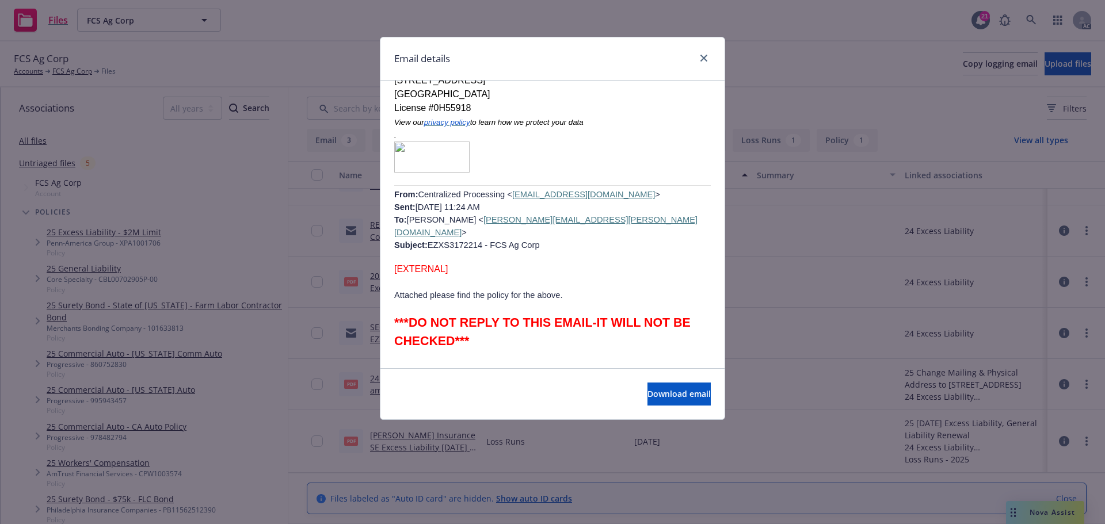
scroll to position [877, 0]
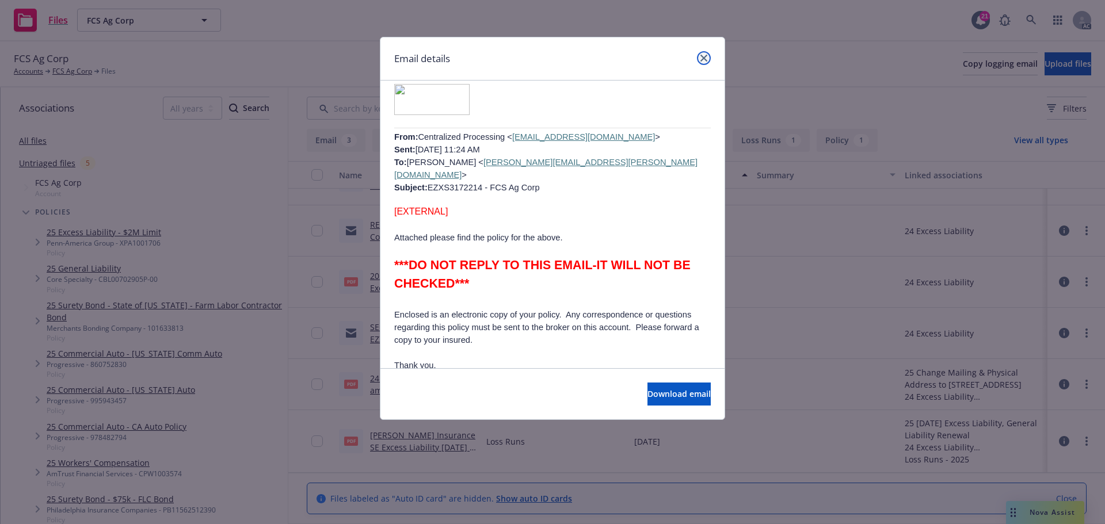
click at [702, 54] on link "close" at bounding box center [704, 58] width 14 height 14
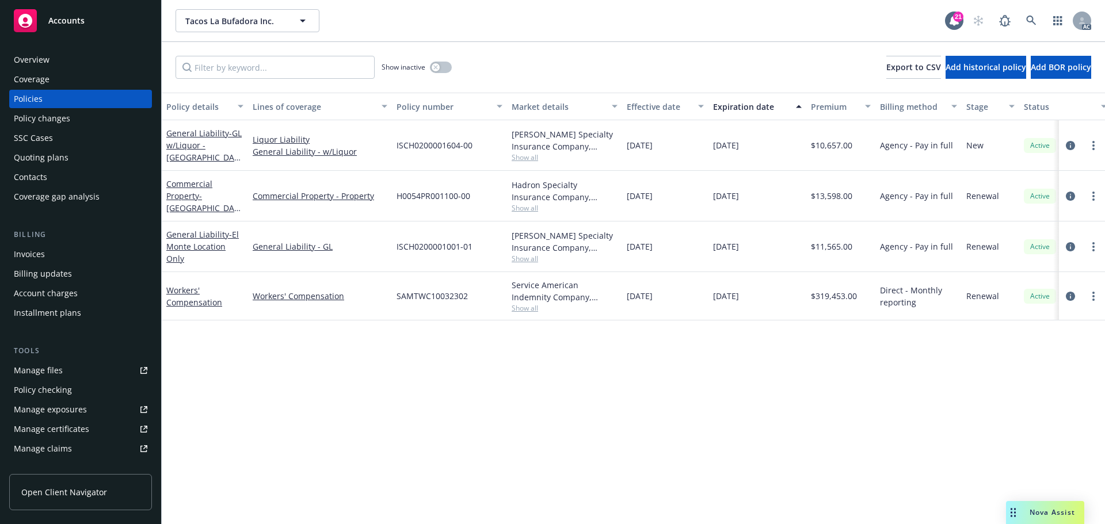
click at [685, 372] on div "Policy details Lines of coverage Policy number Market details Effective date Ex…" at bounding box center [633, 308] width 943 height 431
